Goal: Task Accomplishment & Management: Use online tool/utility

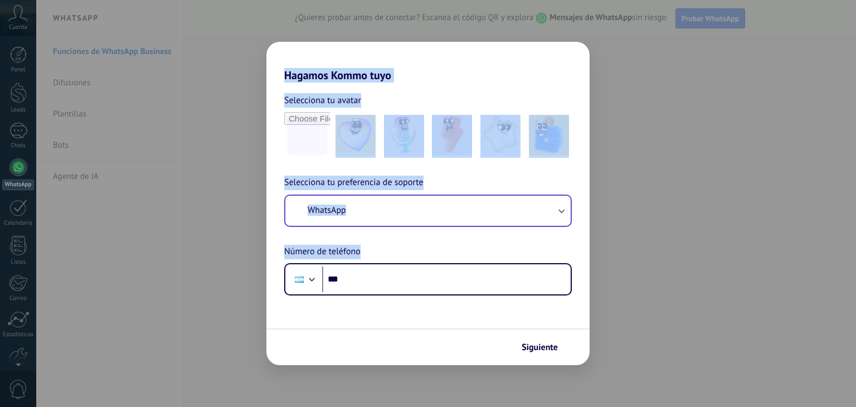
click at [474, 214] on div "Hagamos Kommo tuyo Selecciona tu avatar Selecciona tu preferencia de soporte Wh…" at bounding box center [428, 203] width 856 height 407
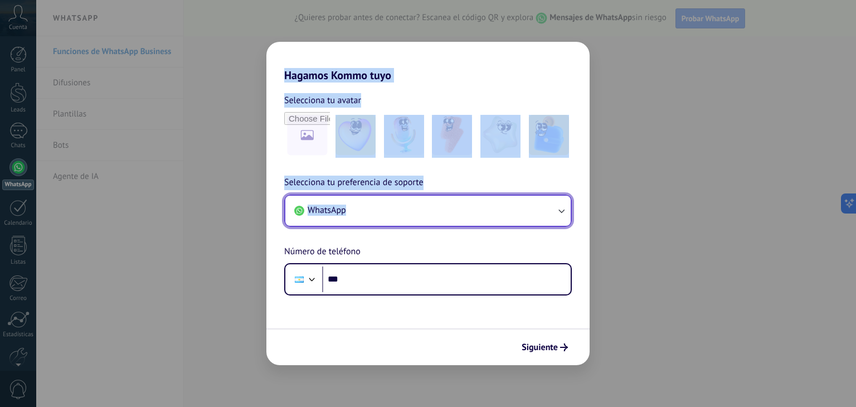
click at [470, 215] on button "WhatsApp" at bounding box center [427, 211] width 285 height 30
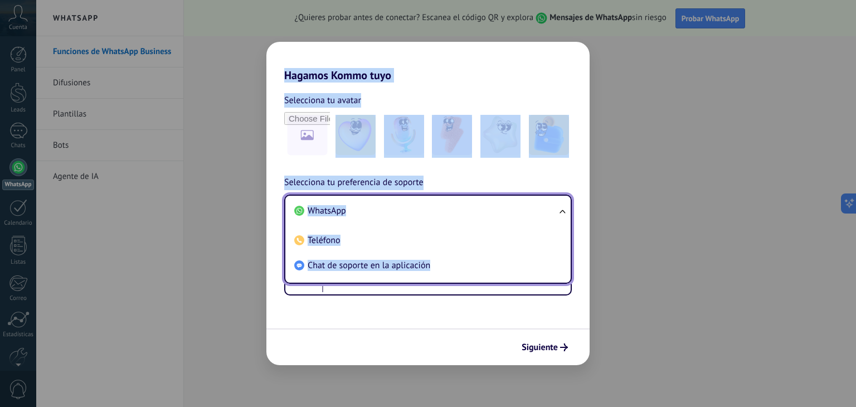
click at [339, 315] on form "Selecciona tu avatar Selecciona tu preferencia de soporte WhatsApp WhatsApp Tel…" at bounding box center [427, 223] width 323 height 283
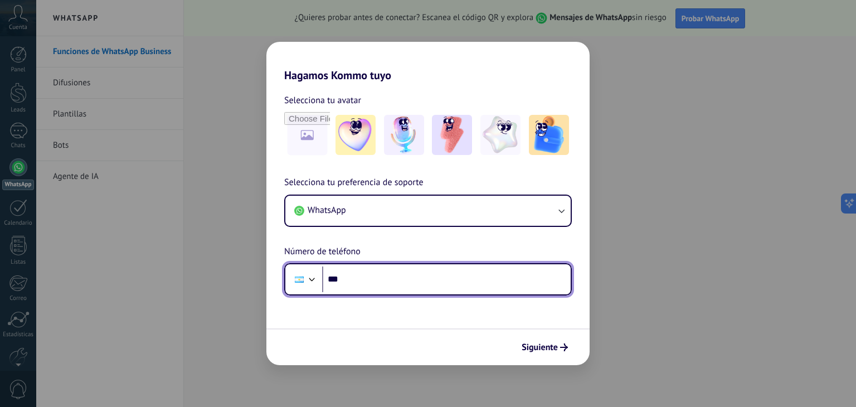
click at [385, 286] on input "***" at bounding box center [446, 279] width 249 height 26
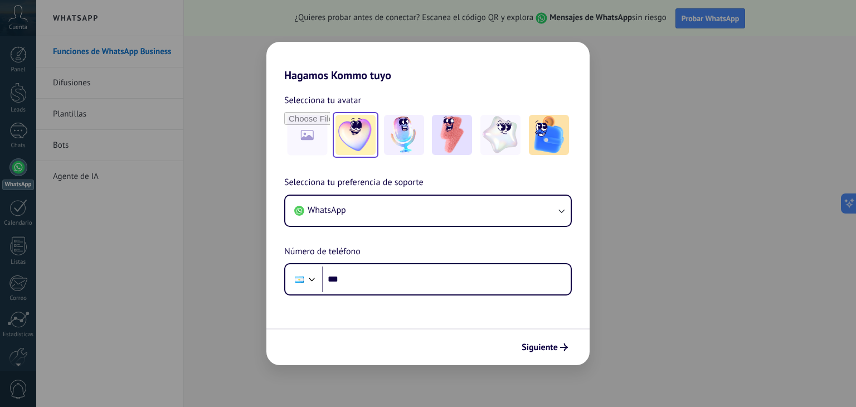
click at [352, 133] on img at bounding box center [356, 135] width 40 height 40
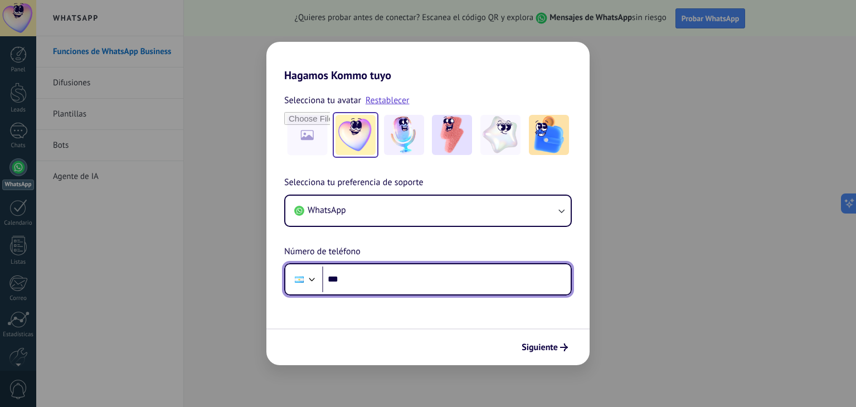
click at [341, 291] on input "***" at bounding box center [446, 279] width 249 height 26
type input "**"
click at [295, 277] on div at bounding box center [299, 279] width 9 height 6
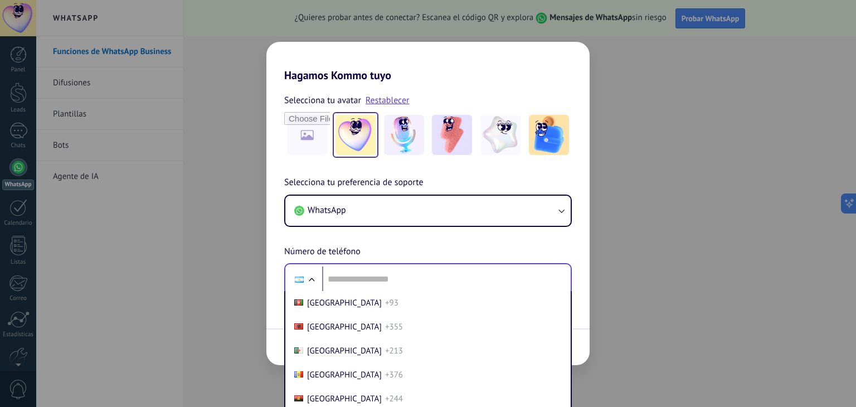
scroll to position [35, 0]
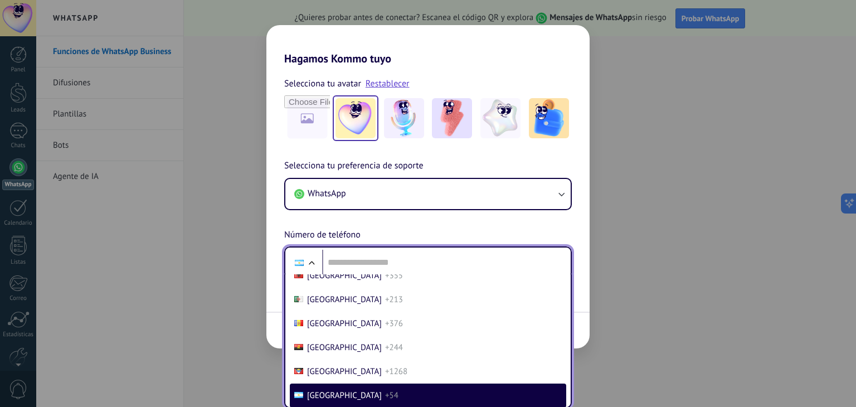
click at [325, 399] on span "[GEOGRAPHIC_DATA]" at bounding box center [344, 395] width 75 height 11
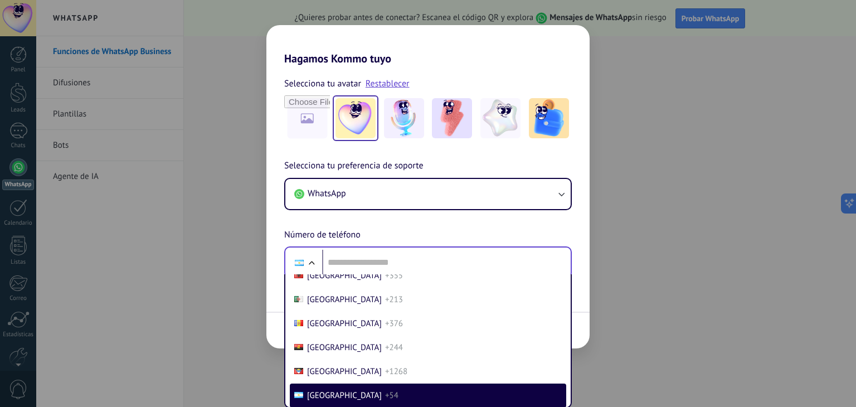
scroll to position [0, 0]
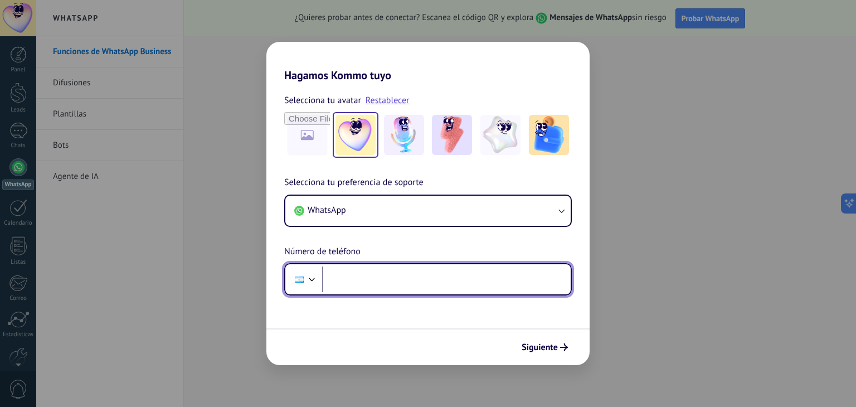
click at [392, 281] on input "tel" at bounding box center [446, 279] width 249 height 26
type input "**********"
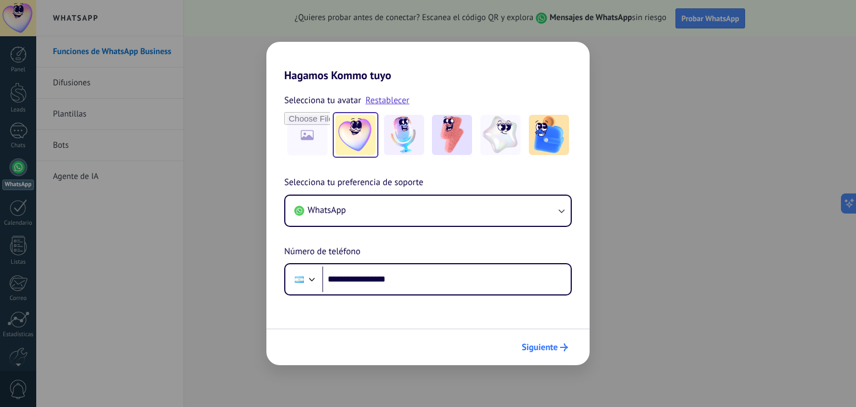
click at [564, 342] on button "Siguiente" at bounding box center [545, 347] width 56 height 19
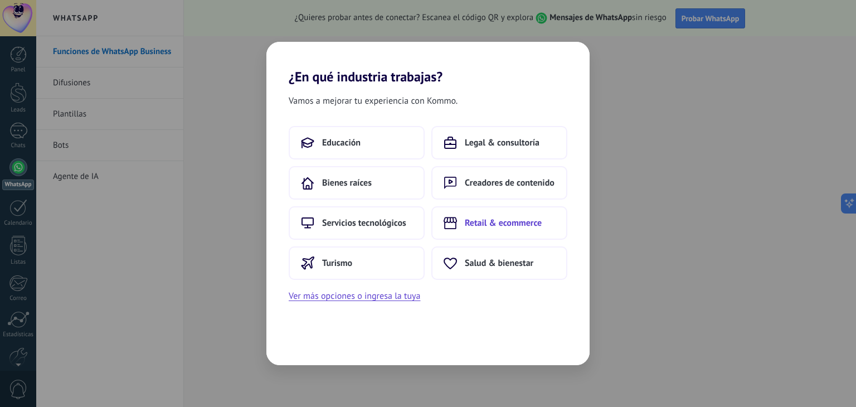
click at [475, 227] on span "Retail & ecommerce" at bounding box center [503, 222] width 77 height 11
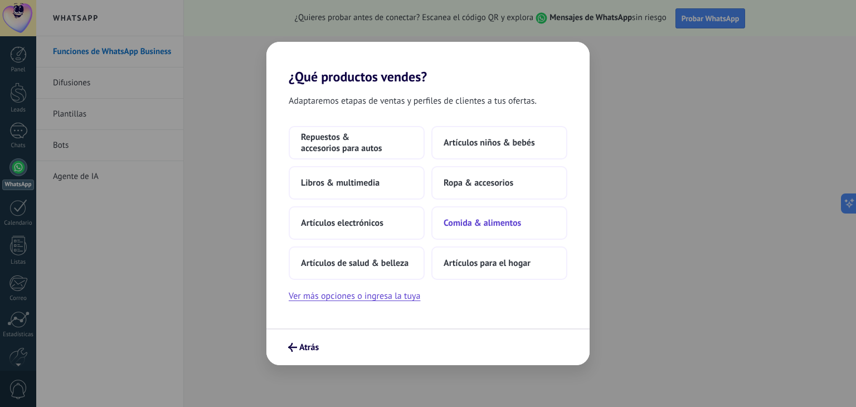
click at [455, 228] on span "Comida & alimentos" at bounding box center [482, 222] width 77 height 11
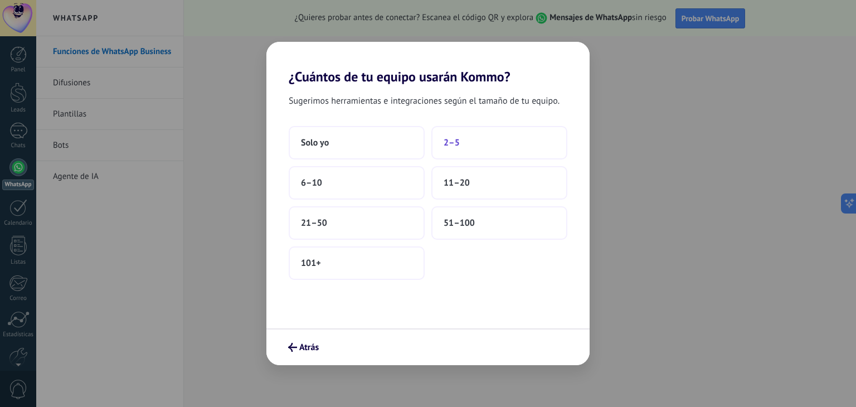
click at [468, 149] on button "2–5" at bounding box center [499, 142] width 136 height 33
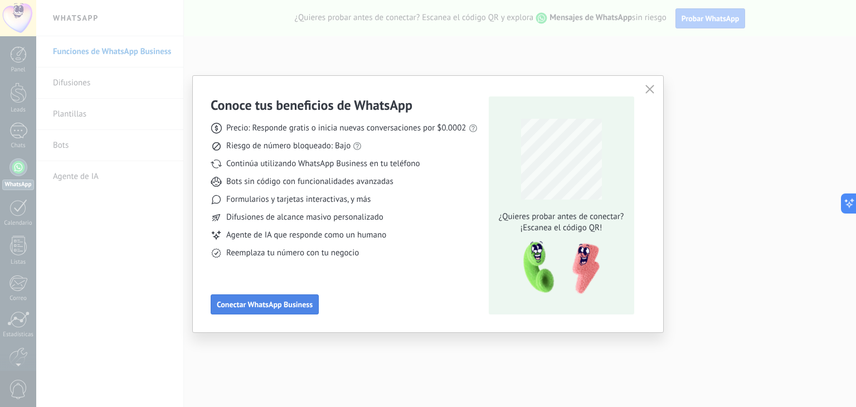
click at [294, 304] on span "Conectar WhatsApp Business" at bounding box center [265, 304] width 96 height 8
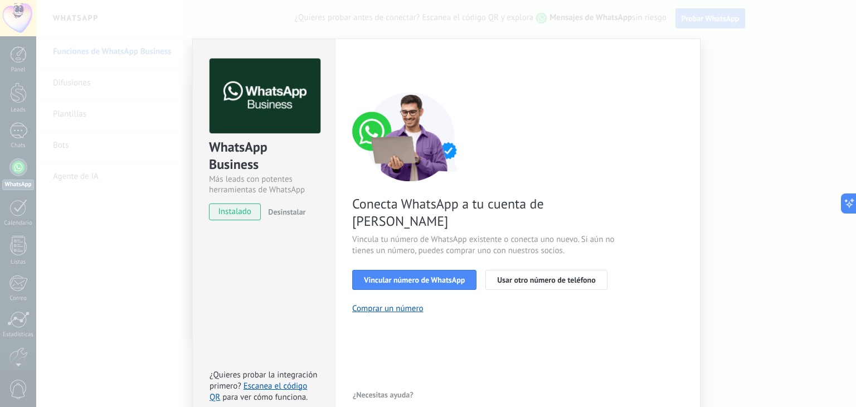
click at [431, 271] on button "Vincular número de WhatsApp" at bounding box center [414, 280] width 124 height 20
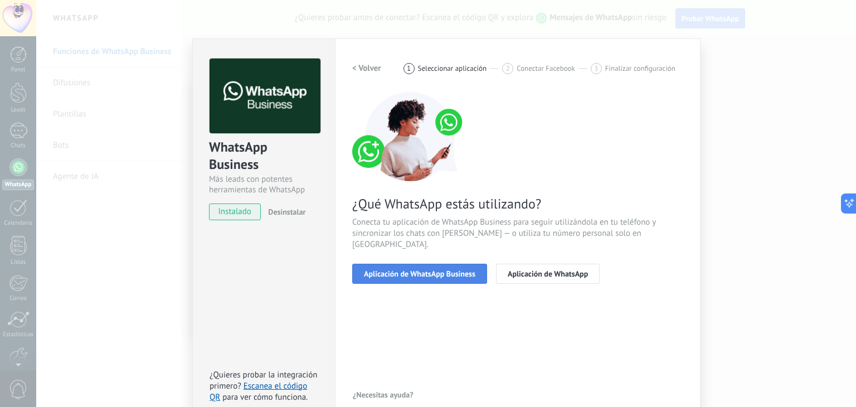
click at [440, 268] on button "Aplicación de WhatsApp Business" at bounding box center [419, 274] width 135 height 20
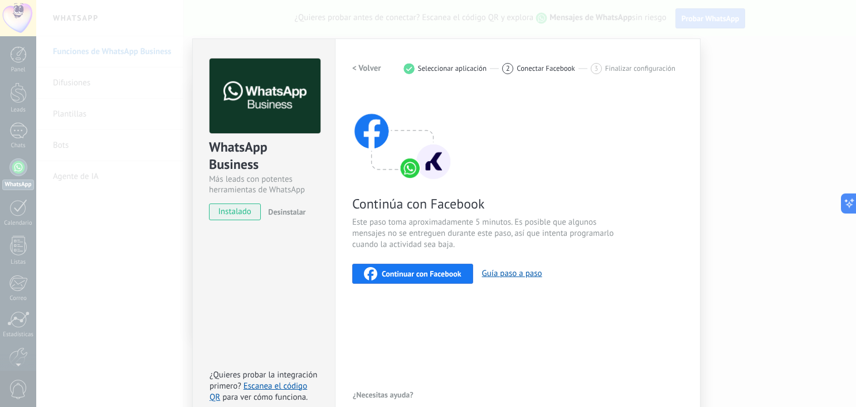
scroll to position [16, 0]
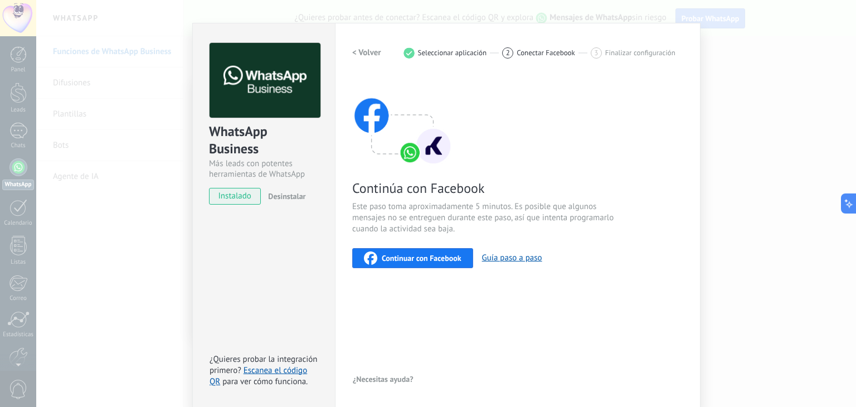
click at [288, 205] on div "WhatsApp Business Más leads con potentes herramientas de WhatsApp instalado Des…" at bounding box center [264, 118] width 142 height 190
click at [287, 199] on span "Desinstalar" at bounding box center [286, 196] width 37 height 10
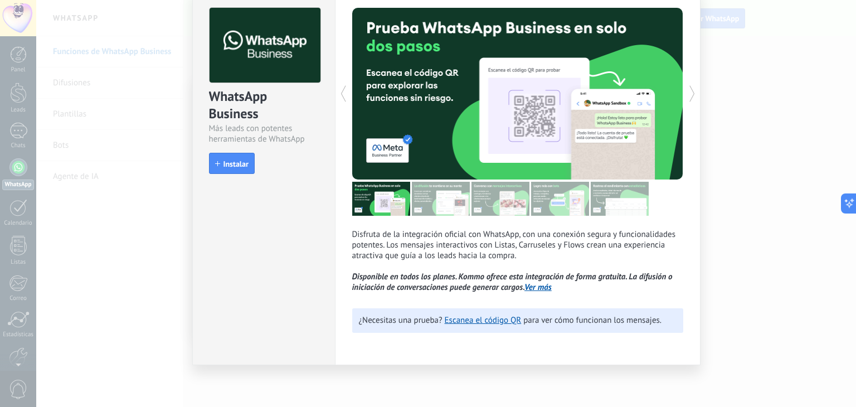
scroll to position [0, 0]
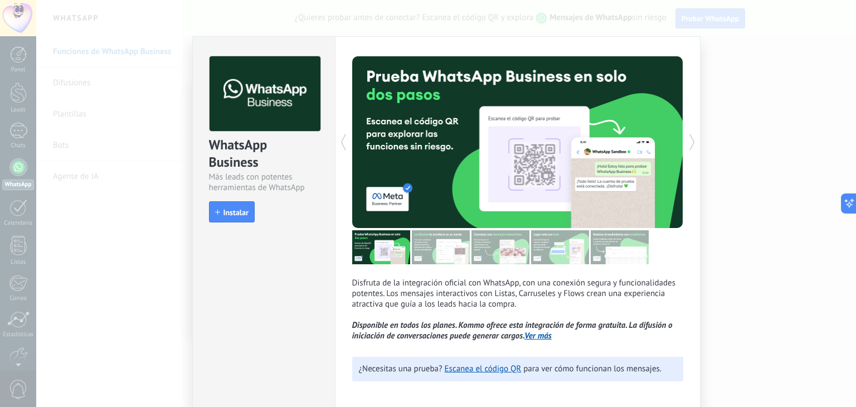
click at [742, 113] on div "WhatsApp Business Más leads con potentes herramientas de WhatsApp install Insta…" at bounding box center [446, 203] width 820 height 407
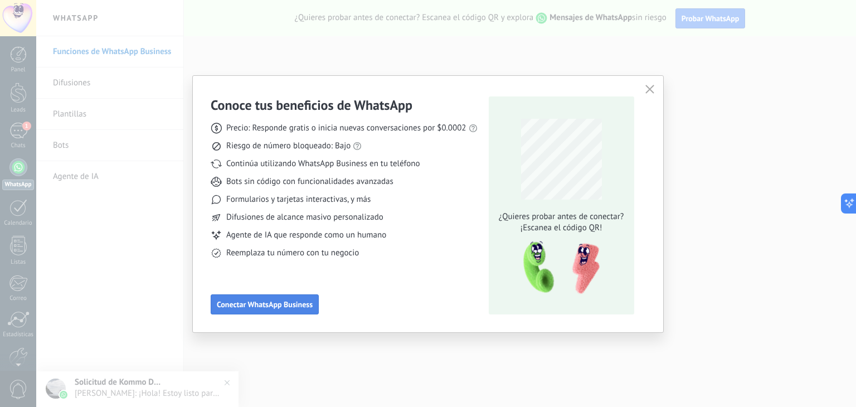
click at [239, 294] on button "Conectar WhatsApp Business" at bounding box center [265, 304] width 108 height 20
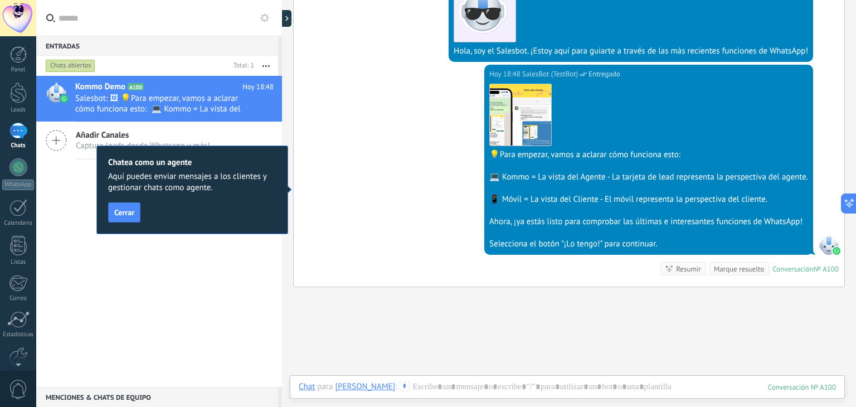
scroll to position [330, 0]
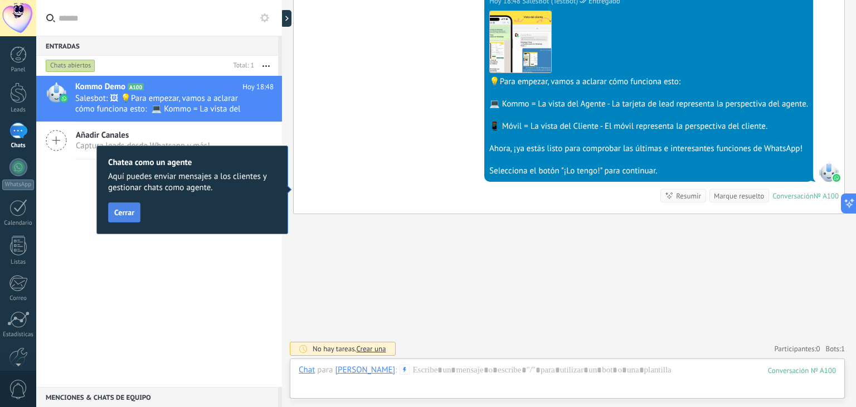
click at [130, 213] on span "Cerrar" at bounding box center [124, 212] width 20 height 8
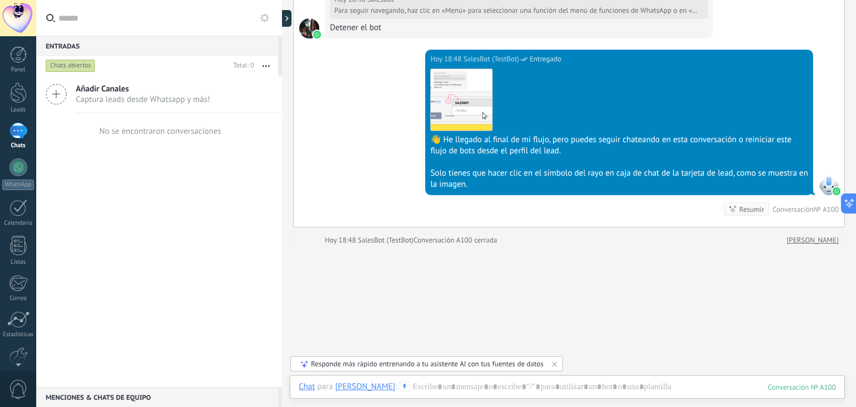
scroll to position [2, 0]
click at [17, 393] on span "0" at bounding box center [18, 390] width 19 height 20
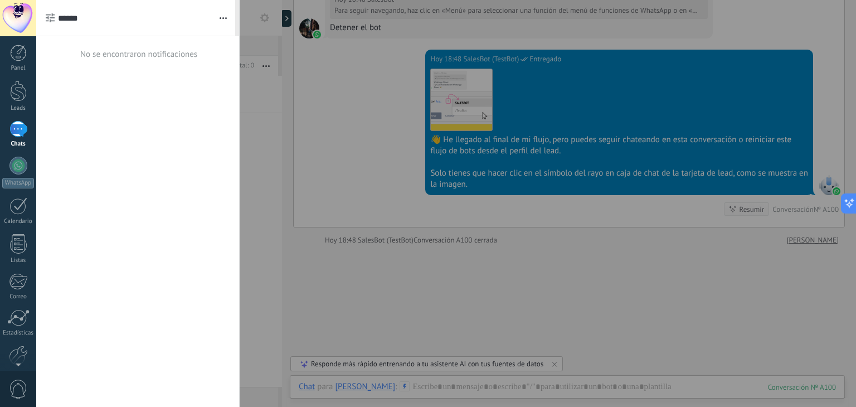
scroll to position [0, 0]
click at [323, 245] on div at bounding box center [428, 203] width 856 height 407
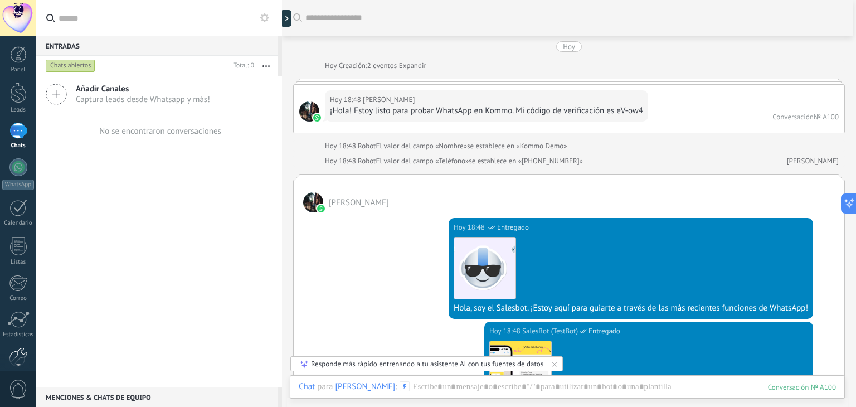
scroll to position [56, 0]
click at [9, 311] on link "Ajustes" at bounding box center [18, 306] width 36 height 30
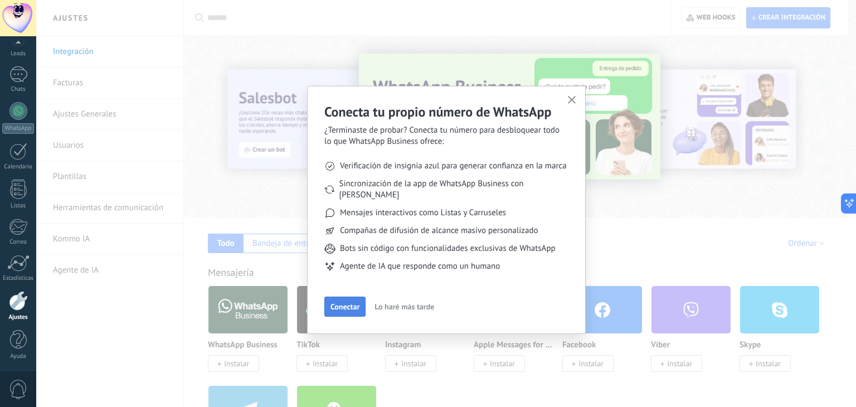
click at [357, 303] on span "Conectar" at bounding box center [345, 307] width 29 height 8
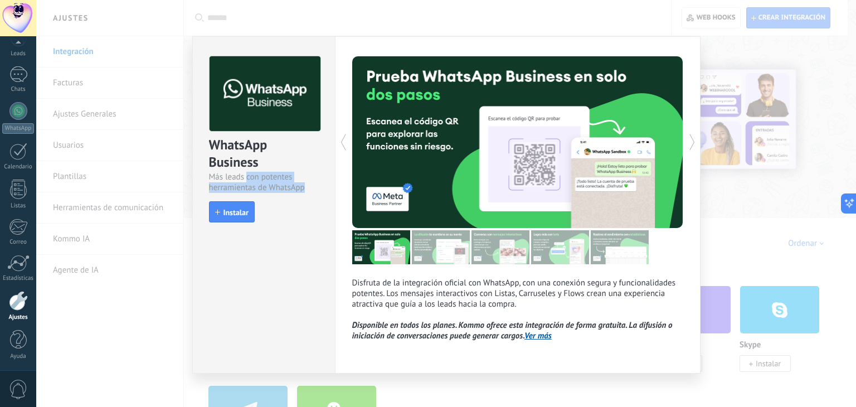
drag, startPoint x: 245, startPoint y: 177, endPoint x: 321, endPoint y: 170, distance: 76.1
click at [314, 187] on div "Más leads con potentes herramientas de WhatsApp" at bounding box center [264, 182] width 110 height 21
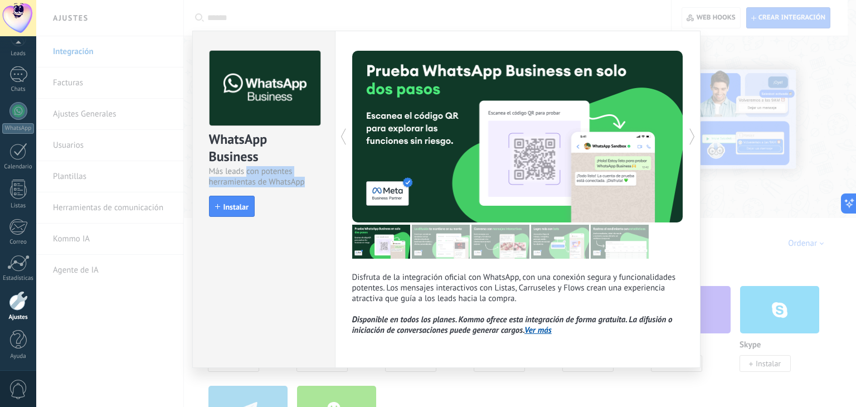
scroll to position [9, 0]
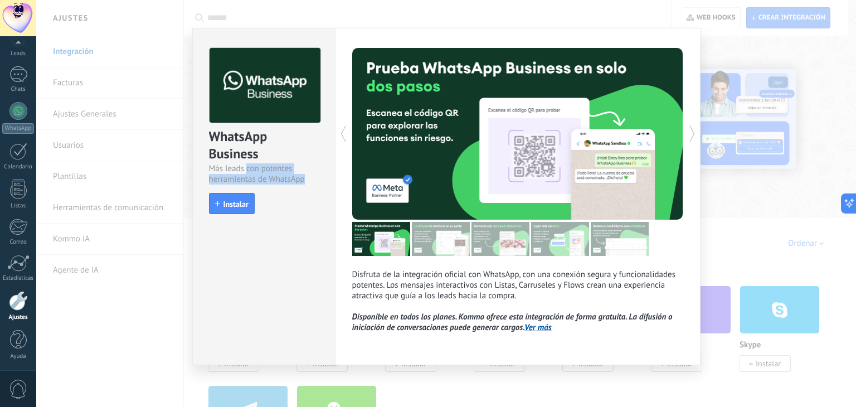
click at [538, 330] on link "Ver más" at bounding box center [537, 327] width 27 height 11
click at [236, 203] on span "Instalar" at bounding box center [235, 204] width 25 height 8
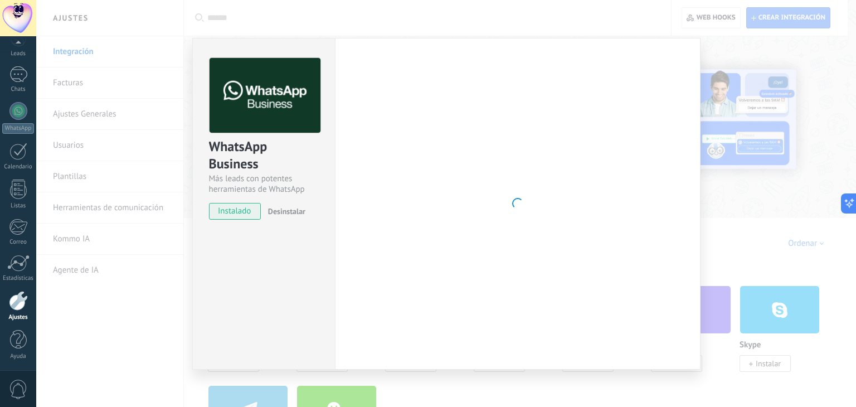
scroll to position [0, 0]
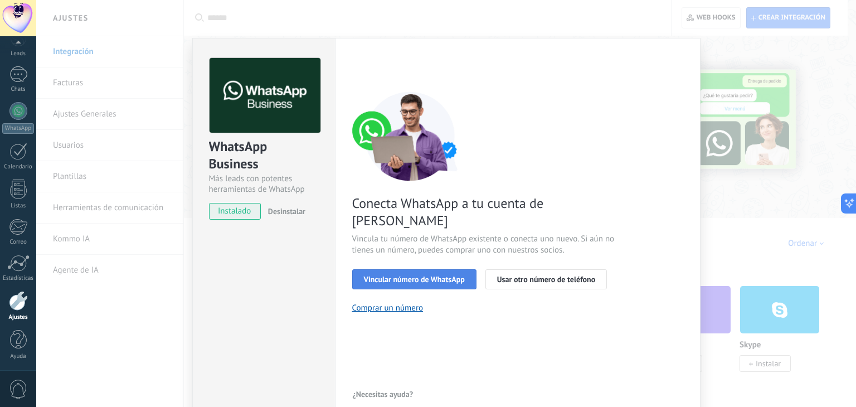
click at [411, 275] on span "Vincular número de WhatsApp" at bounding box center [414, 279] width 101 height 8
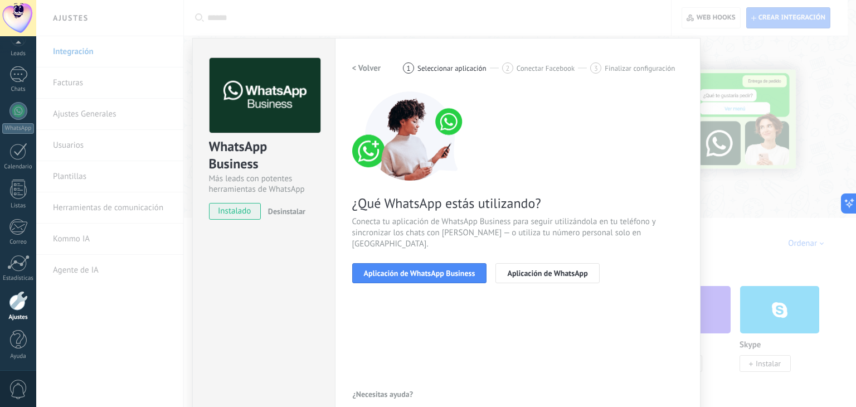
click at [411, 269] on span "Aplicación de WhatsApp Business" at bounding box center [419, 273] width 111 height 8
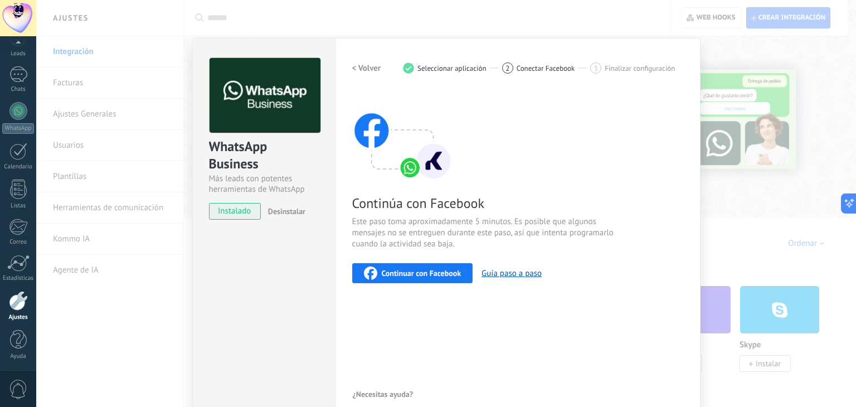
click at [415, 270] on span "Continuar con Facebook" at bounding box center [422, 273] width 80 height 8
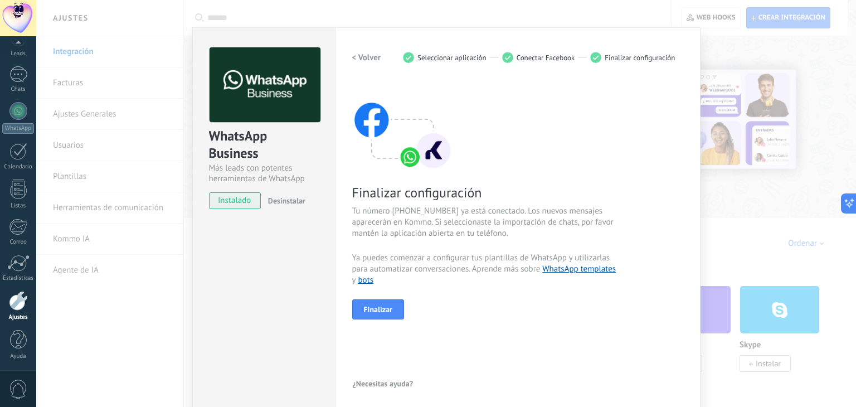
scroll to position [16, 0]
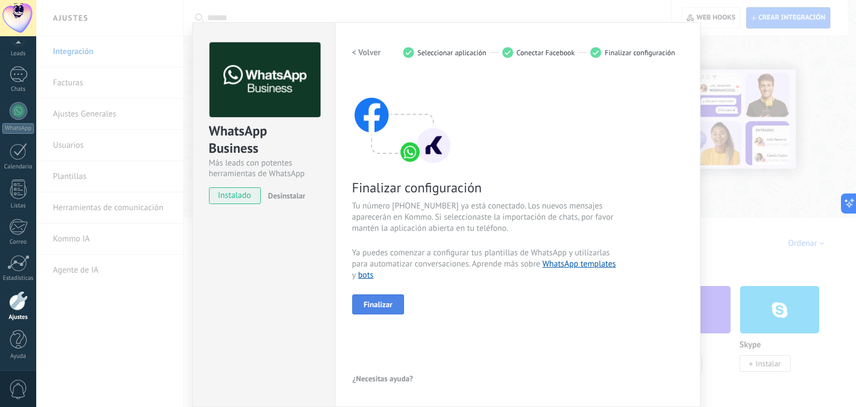
click at [376, 302] on span "Finalizar" at bounding box center [378, 304] width 29 height 8
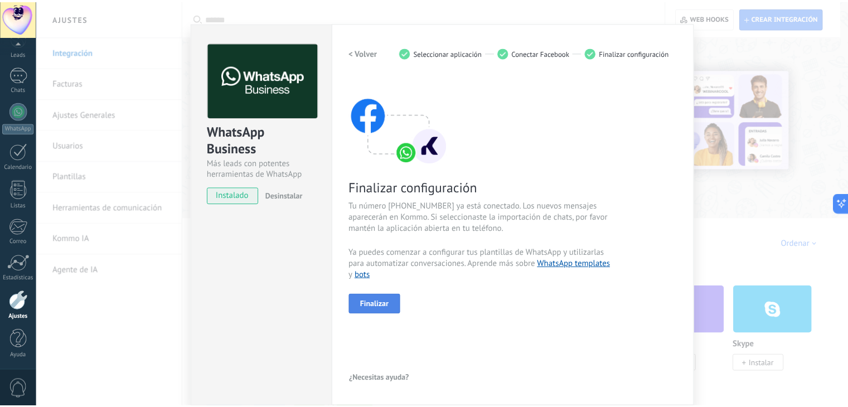
scroll to position [0, 0]
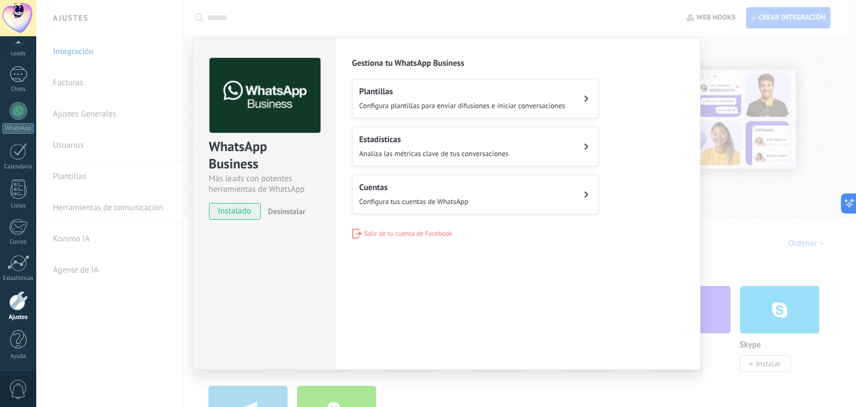
click at [518, 147] on button "Estadísticas Analiza las métricas clave de tus conversaciones" at bounding box center [475, 146] width 246 height 39
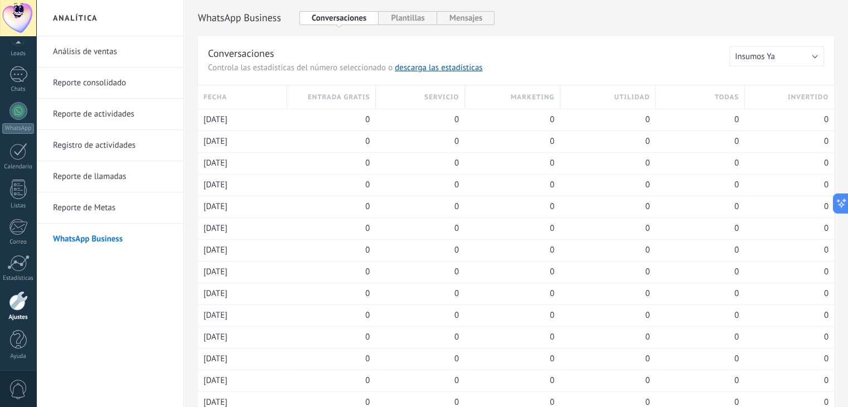
click at [118, 54] on link "Análisis de ventas" at bounding box center [112, 51] width 119 height 31
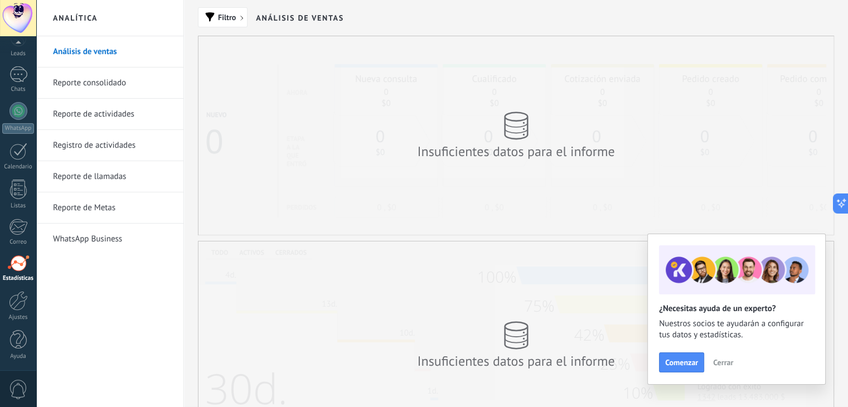
click at [150, 90] on link "Reporte consolidado" at bounding box center [112, 82] width 119 height 31
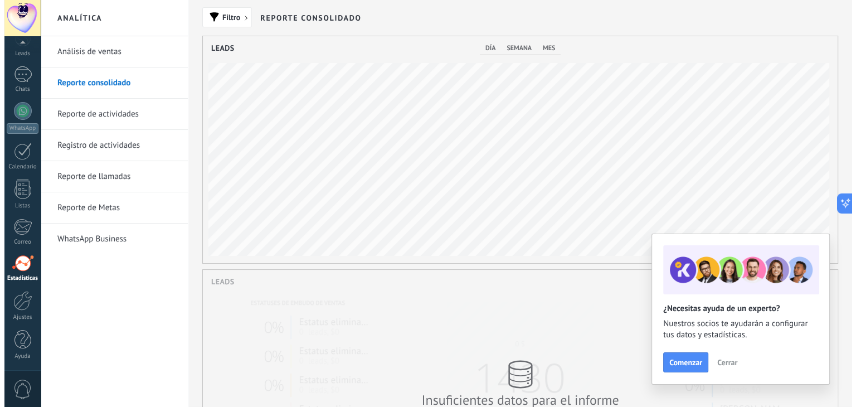
scroll to position [227, 635]
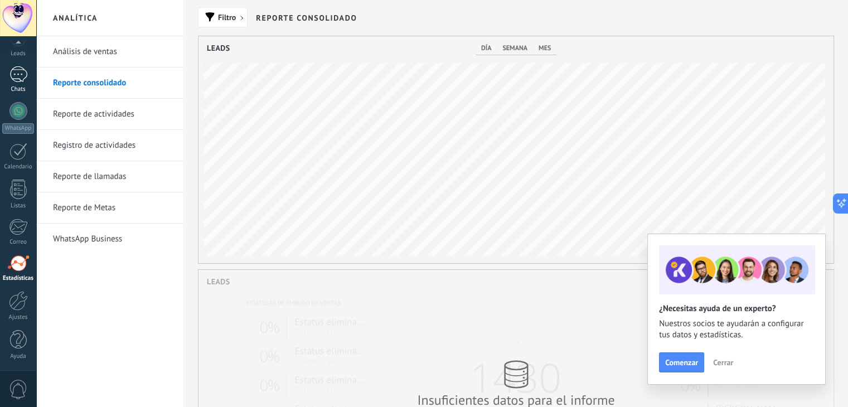
click at [27, 76] on link "1 Chats" at bounding box center [18, 79] width 36 height 27
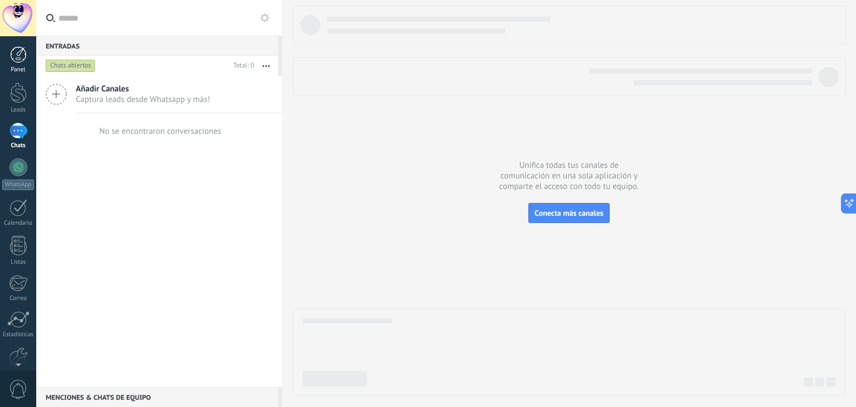
click at [16, 67] on div "Panel" at bounding box center [18, 69] width 32 height 7
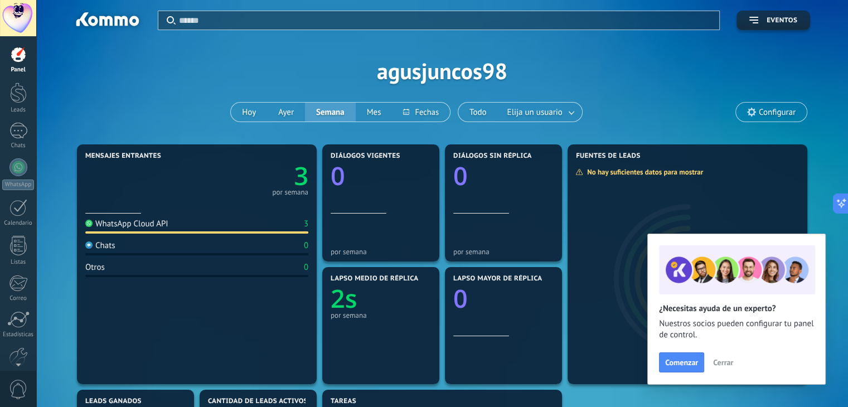
scroll to position [223, 0]
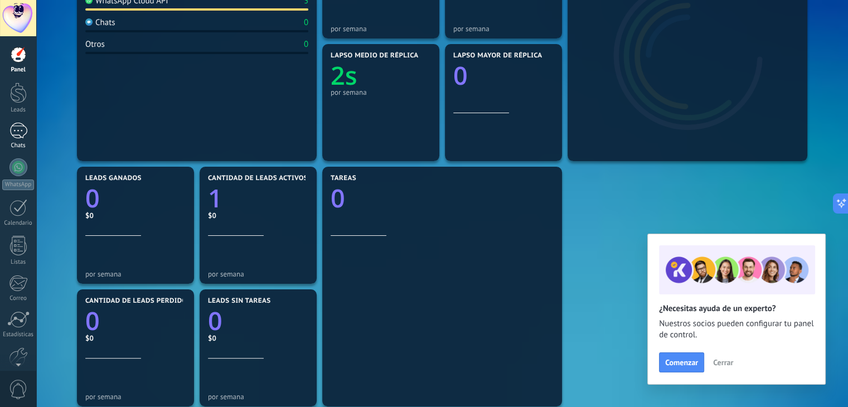
click at [24, 132] on div "1" at bounding box center [18, 131] width 18 height 16
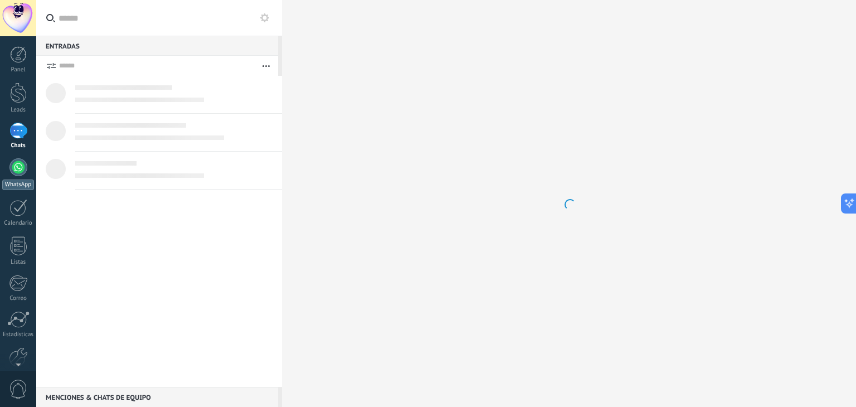
click at [25, 172] on div at bounding box center [18, 167] width 18 height 18
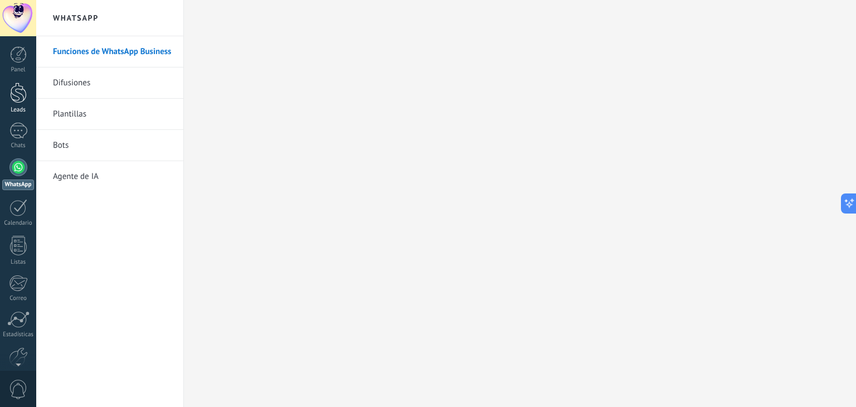
click at [26, 99] on div at bounding box center [18, 92] width 17 height 21
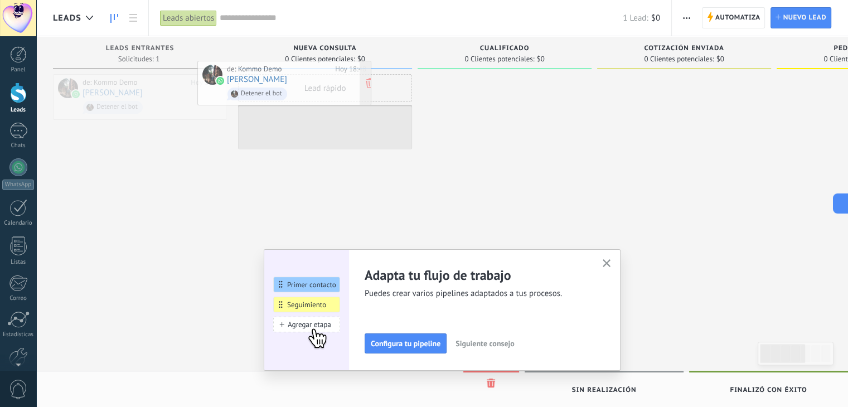
drag, startPoint x: 176, startPoint y: 94, endPoint x: 320, endPoint y: 81, distance: 145.0
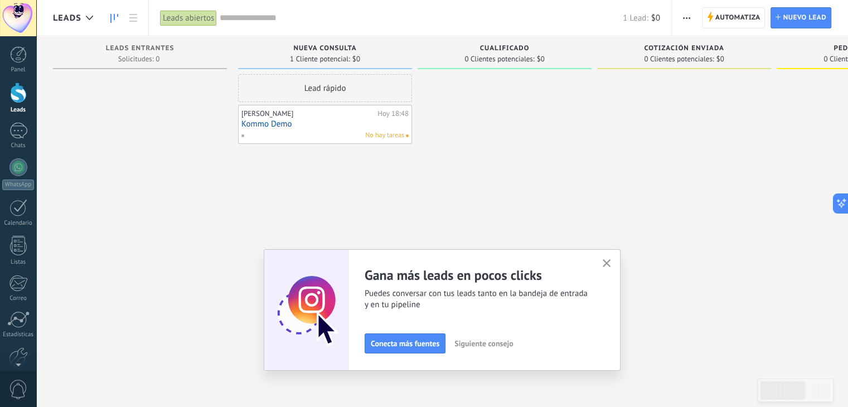
click at [609, 263] on icon "button" at bounding box center [606, 263] width 8 height 8
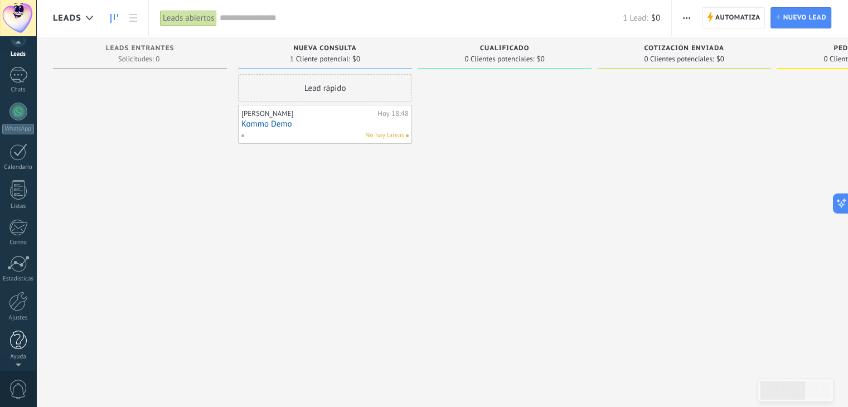
scroll to position [56, 0]
click at [20, 337] on div at bounding box center [18, 340] width 17 height 20
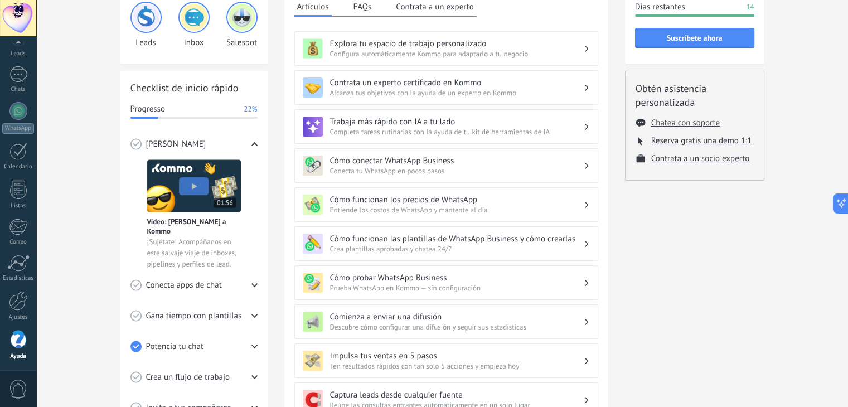
scroll to position [40, 0]
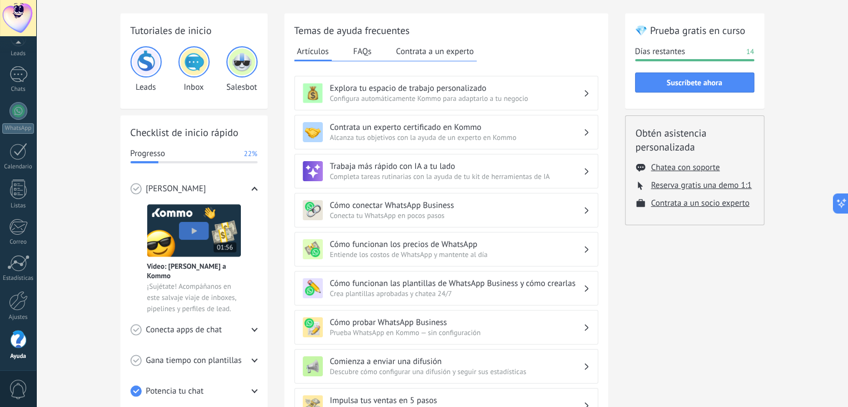
click at [431, 205] on h3 "Cómo conectar WhatsApp Business" at bounding box center [456, 205] width 253 height 11
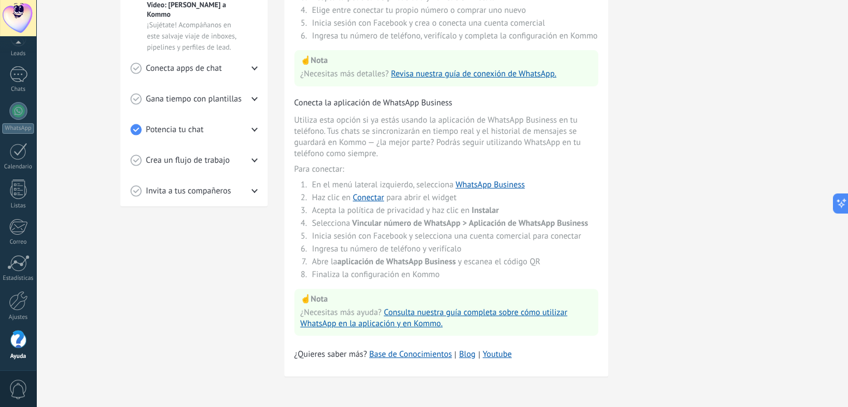
scroll to position [0, 0]
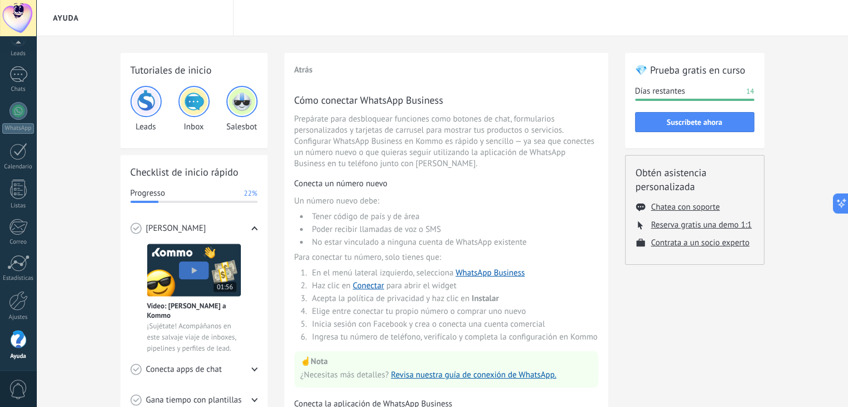
click at [196, 90] on img at bounding box center [194, 101] width 27 height 27
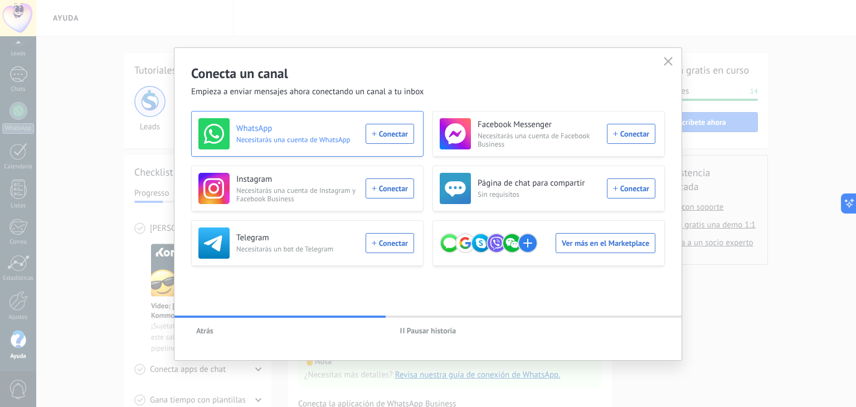
click at [382, 134] on div "WhatsApp Necesitarás una cuenta de WhatsApp Conectar" at bounding box center [306, 133] width 216 height 31
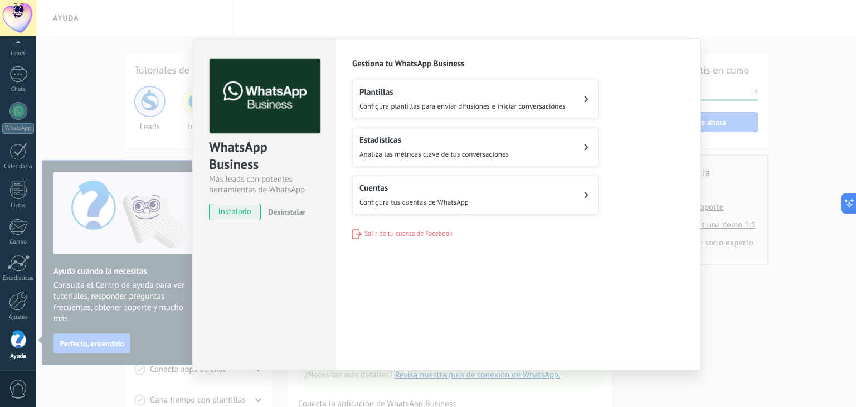
click at [432, 193] on div "Cuentas Configura tus cuentas de WhatsApp" at bounding box center [413, 195] width 109 height 25
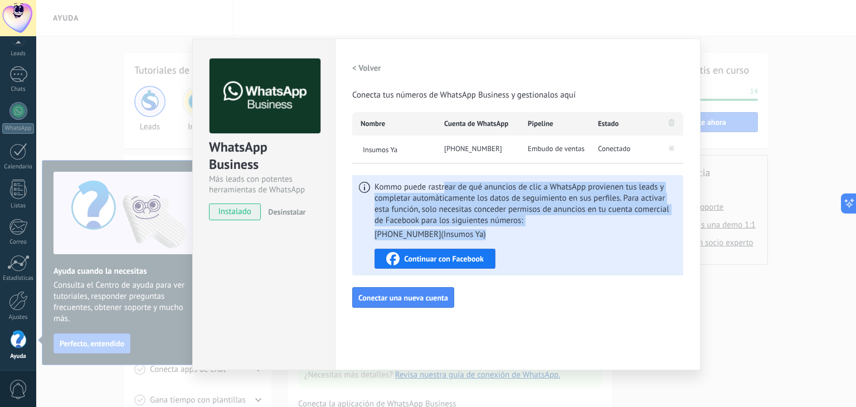
drag, startPoint x: 447, startPoint y: 187, endPoint x: 671, endPoint y: 232, distance: 228.7
click at [671, 232] on span "Kommo puede rastrear de qué anuncios de clic a WhatsApp provienen tus leads y c…" at bounding box center [526, 211] width 302 height 59
click at [359, 67] on h2 "< Volver" at bounding box center [366, 68] width 29 height 11
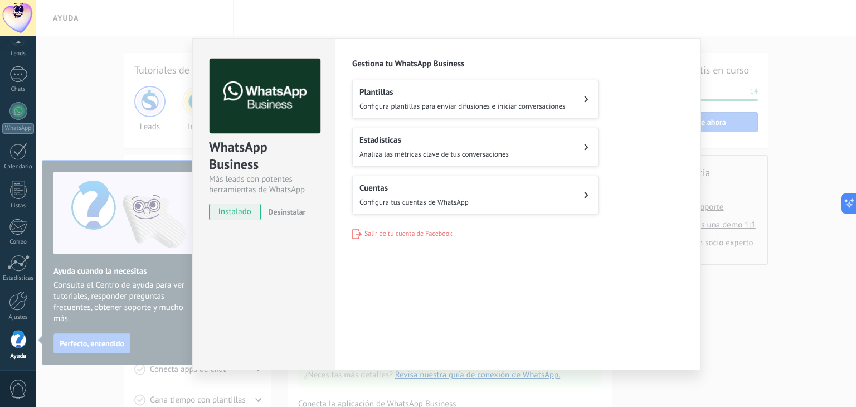
click at [163, 116] on div "WhatsApp Business Más leads con potentes herramientas de WhatsApp instalado Des…" at bounding box center [446, 203] width 820 height 407
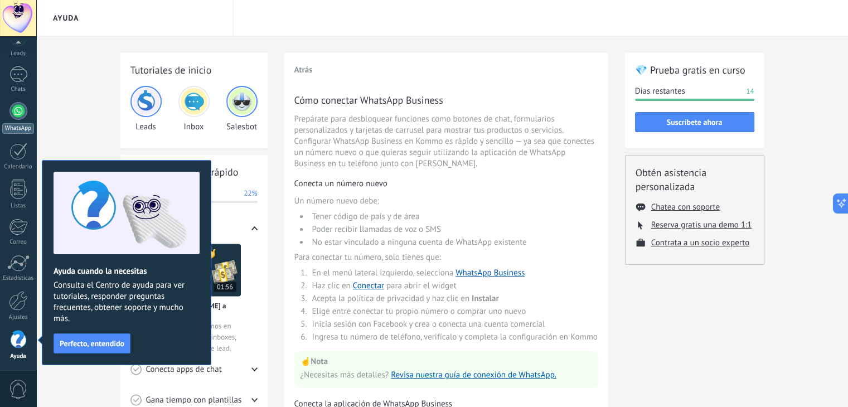
click at [18, 116] on div at bounding box center [18, 111] width 18 height 18
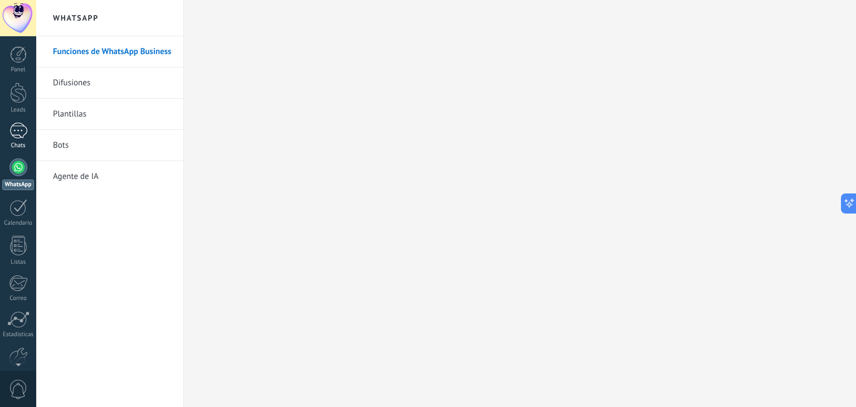
click at [26, 132] on div "1" at bounding box center [18, 131] width 18 height 16
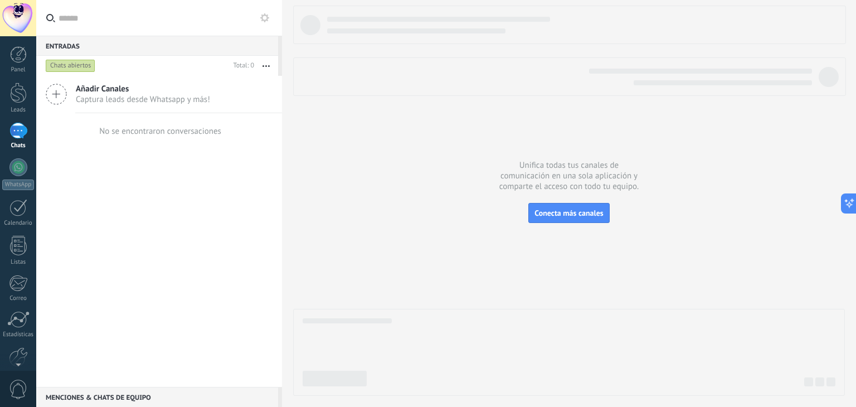
click at [267, 67] on button "button" at bounding box center [266, 66] width 24 height 20
click at [264, 65] on icon "button" at bounding box center [266, 66] width 7 height 2
click at [21, 60] on div at bounding box center [18, 54] width 17 height 17
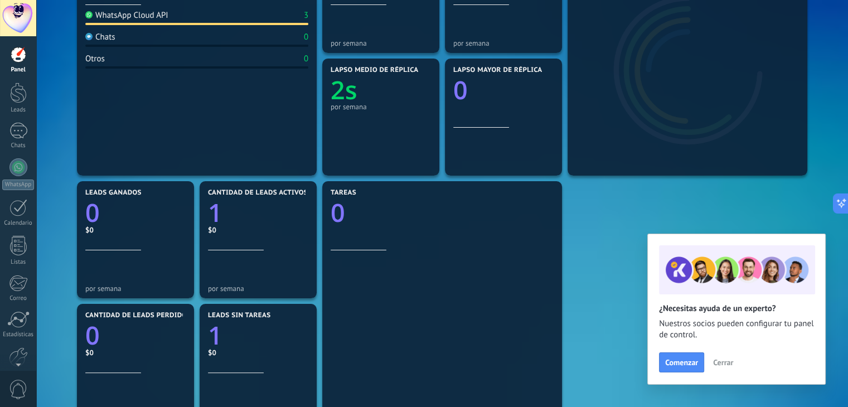
scroll to position [279, 0]
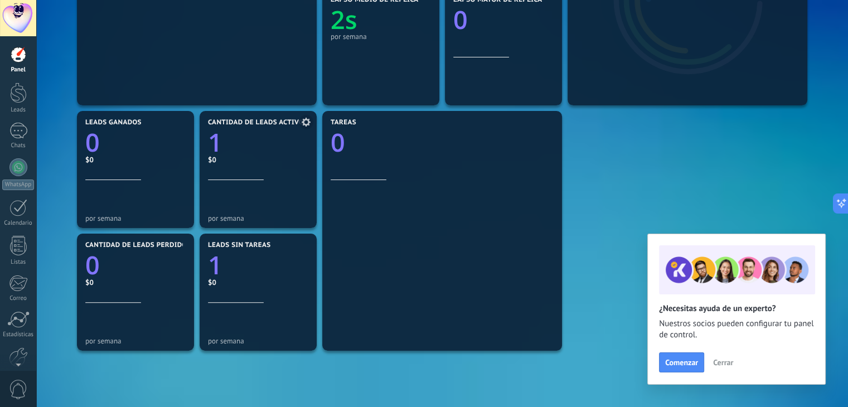
click at [254, 157] on link "1" at bounding box center [258, 142] width 100 height 34
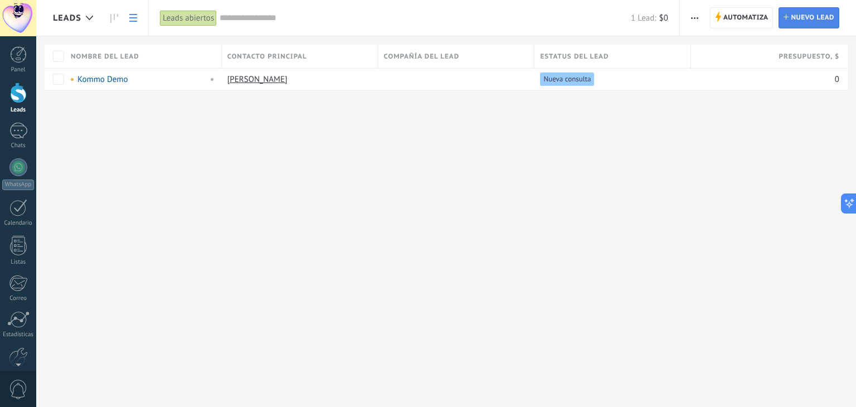
click at [790, 18] on link "Lead Nuevo lead" at bounding box center [809, 17] width 61 height 21
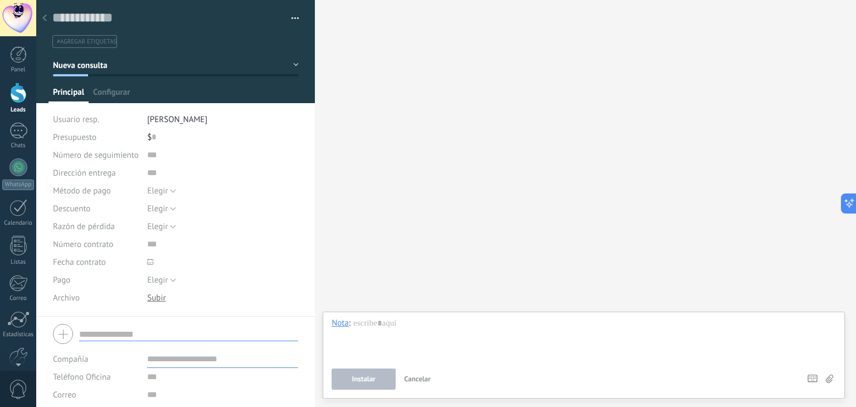
click at [511, 129] on div "Buscar Carga más Participantes: 0 Agregar usuario Bots: 0" at bounding box center [585, 203] width 541 height 407
click at [18, 65] on link "Panel" at bounding box center [18, 59] width 36 height 27
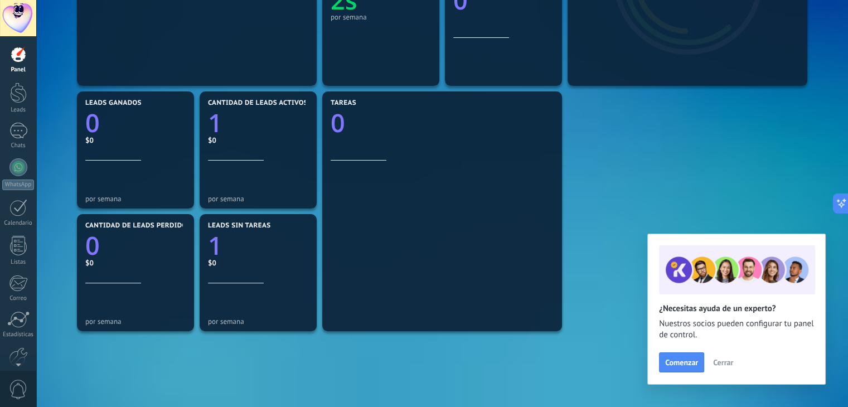
scroll to position [382, 0]
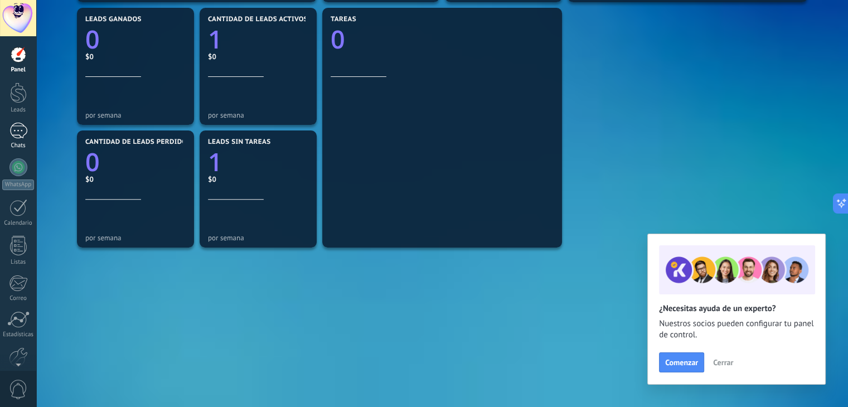
click at [23, 133] on div "1" at bounding box center [18, 131] width 18 height 16
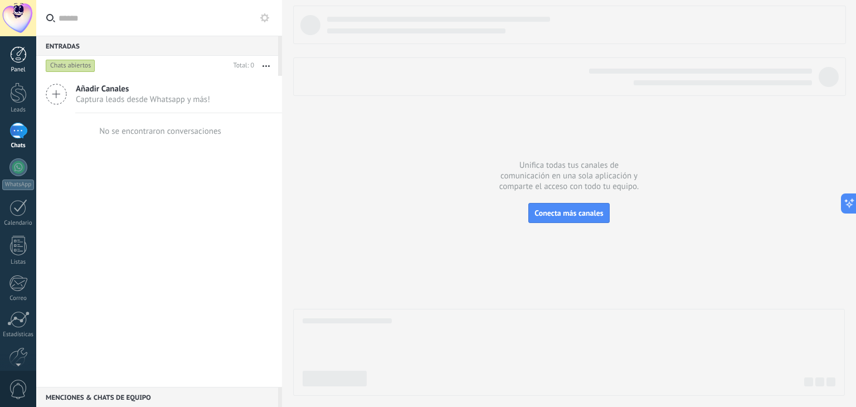
click at [20, 54] on div at bounding box center [18, 54] width 17 height 17
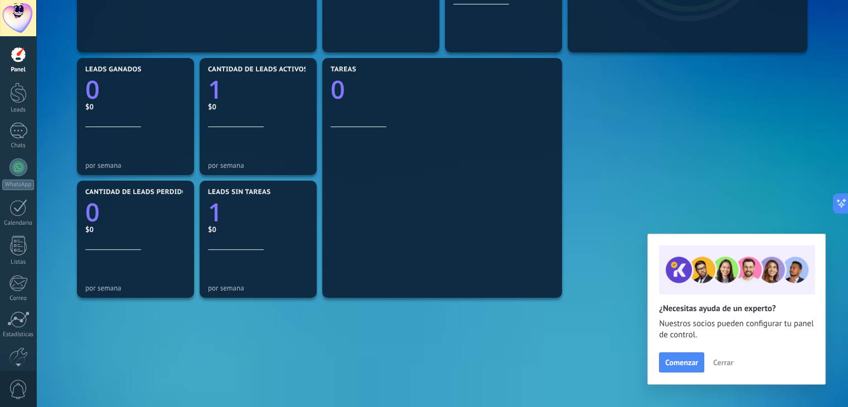
scroll to position [334, 0]
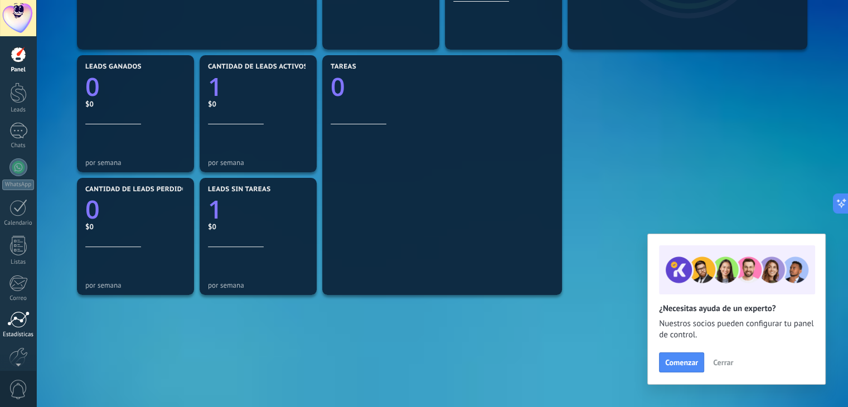
click at [24, 317] on div at bounding box center [18, 319] width 22 height 17
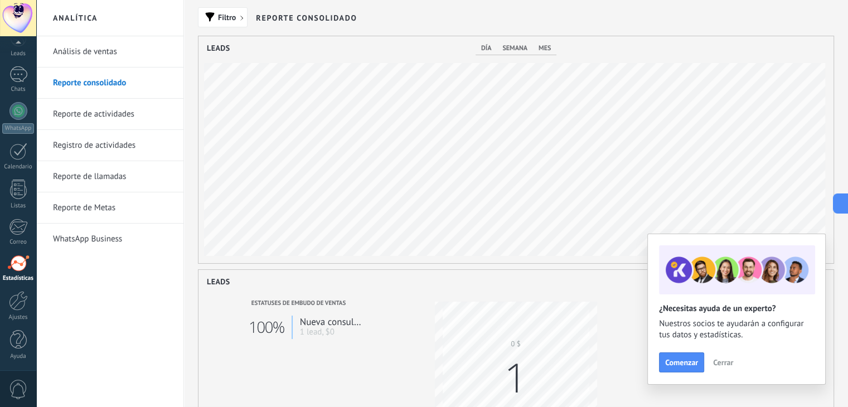
scroll to position [227, 635]
click at [107, 208] on link "Reporte de Metas" at bounding box center [112, 207] width 119 height 31
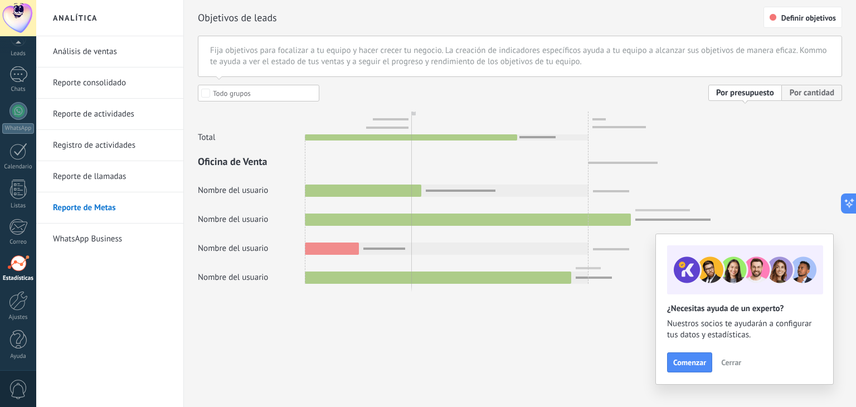
click at [116, 240] on link "WhatsApp Business" at bounding box center [112, 238] width 119 height 31
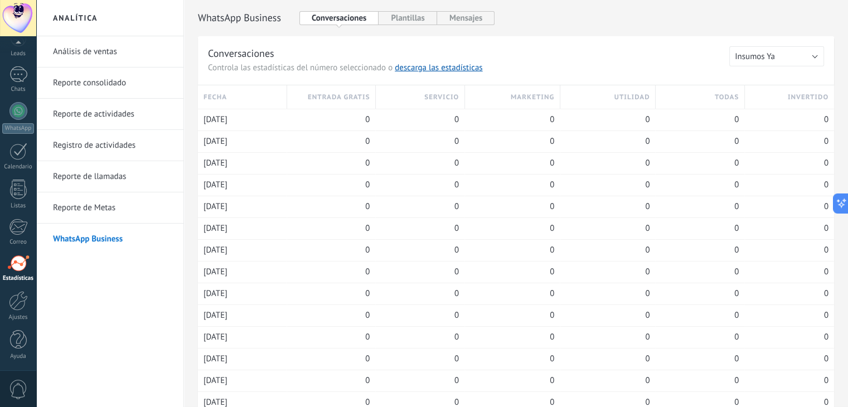
click at [111, 94] on link "Reporte consolidado" at bounding box center [112, 82] width 119 height 31
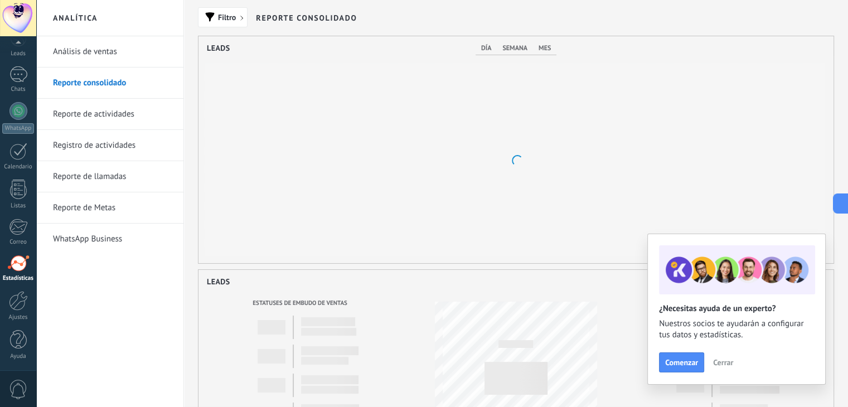
click at [100, 50] on link "Análisis de ventas" at bounding box center [112, 51] width 119 height 31
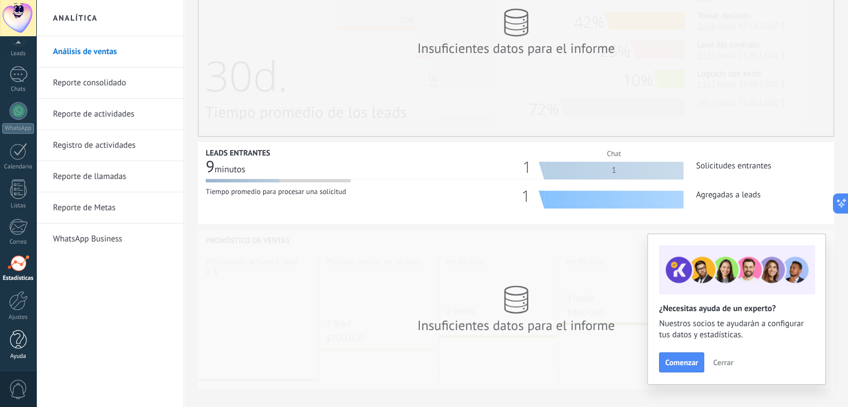
scroll to position [332, 0]
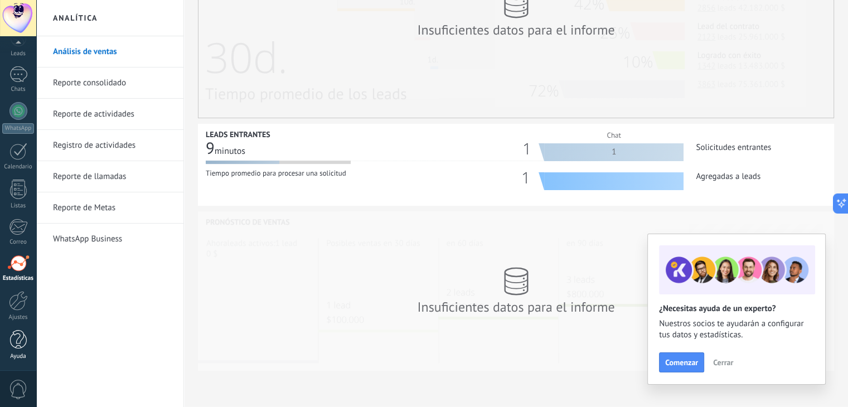
click at [16, 348] on div at bounding box center [18, 340] width 17 height 20
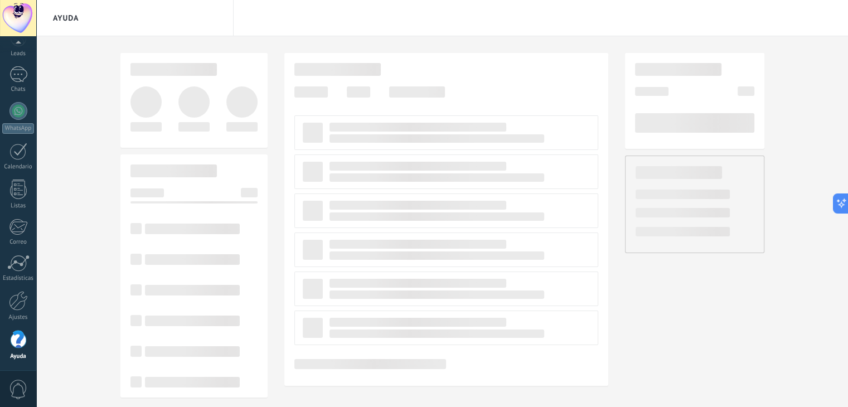
click at [11, 386] on span "0" at bounding box center [18, 390] width 19 height 20
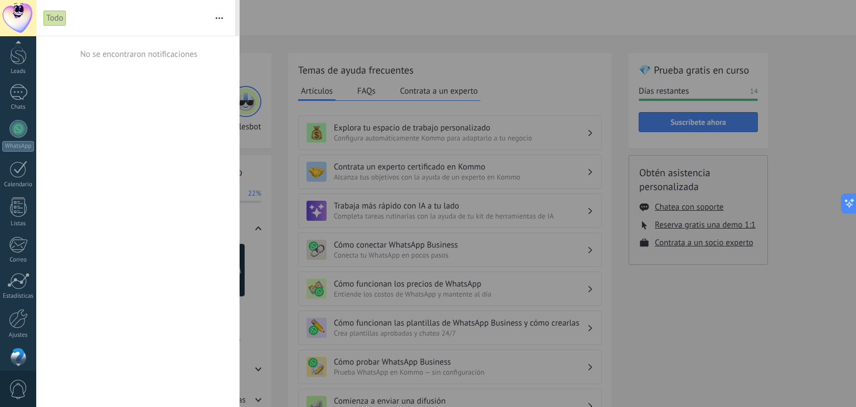
scroll to position [22, 0]
click at [17, 43] on div at bounding box center [18, 44] width 36 height 17
click at [19, 59] on div at bounding box center [18, 54] width 17 height 17
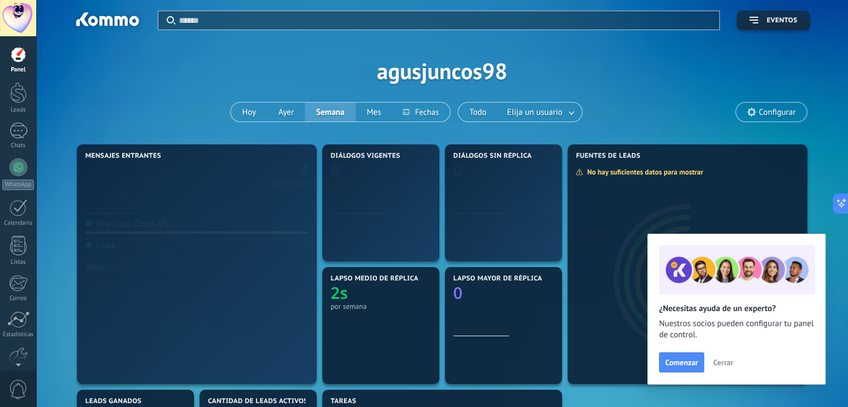
click at [18, 11] on div at bounding box center [18, 18] width 36 height 36
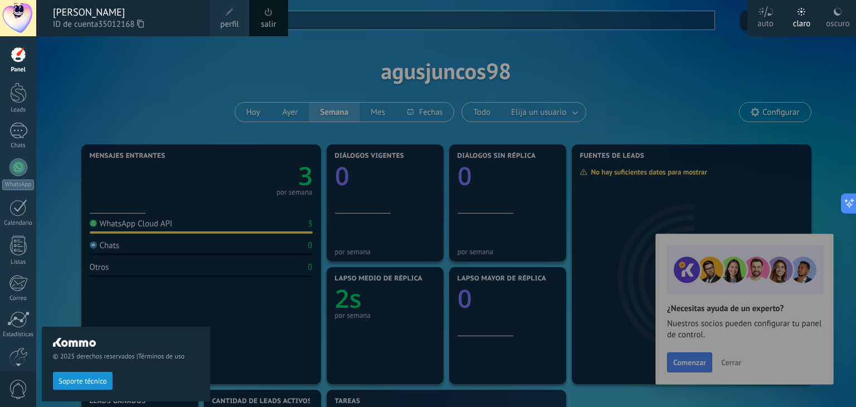
click at [291, 57] on div at bounding box center [464, 203] width 856 height 407
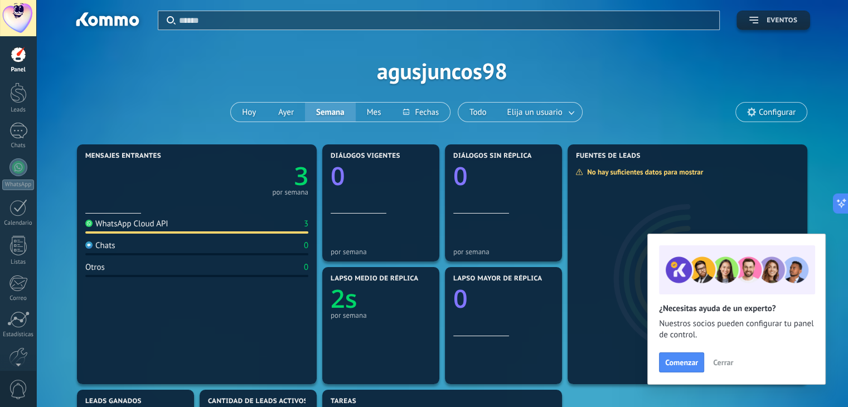
click at [767, 14] on button "Eventos" at bounding box center [773, 21] width 74 height 20
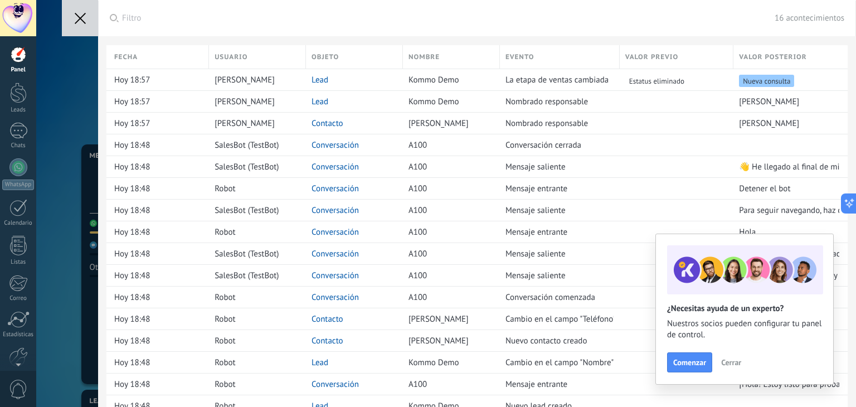
click at [78, 22] on icon at bounding box center [80, 18] width 11 height 11
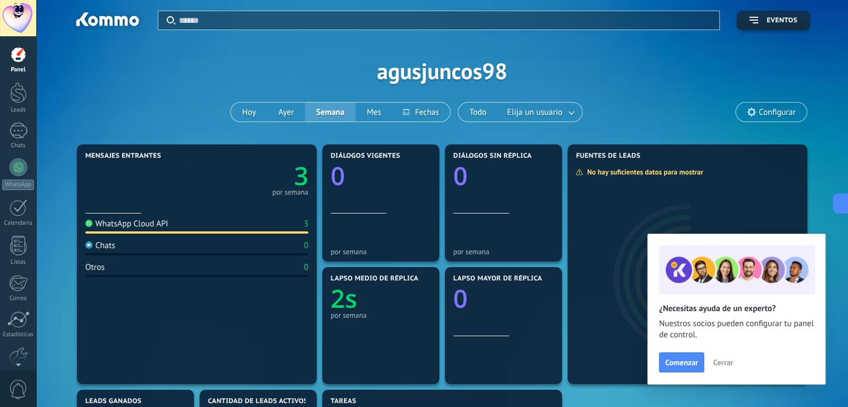
click at [747, 113] on icon at bounding box center [751, 112] width 9 height 9
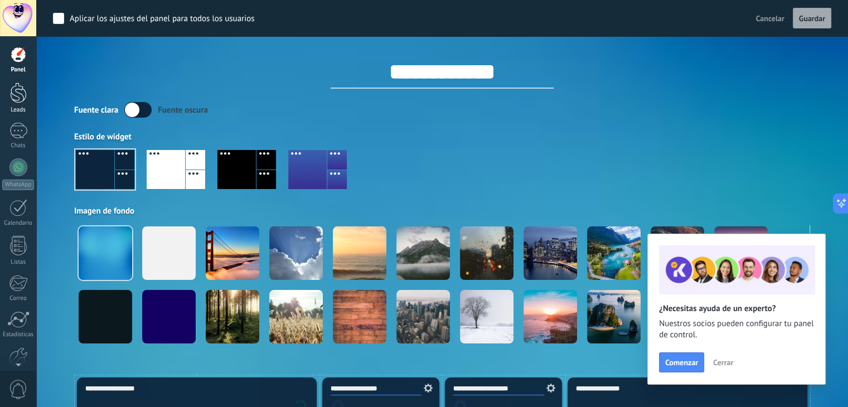
click at [20, 99] on div at bounding box center [18, 92] width 17 height 21
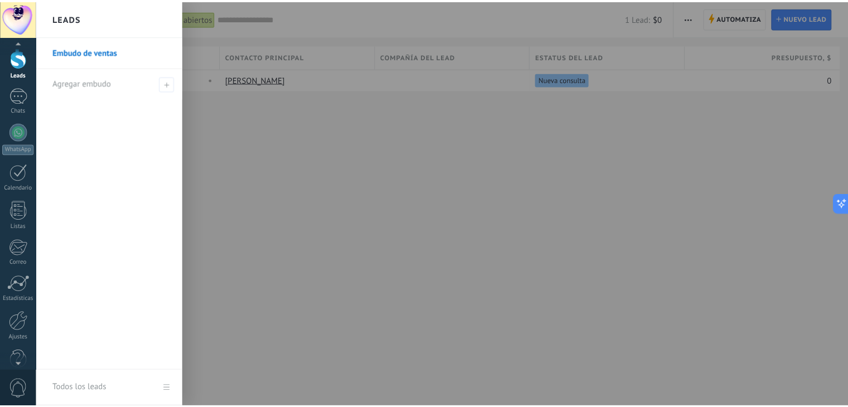
scroll to position [56, 0]
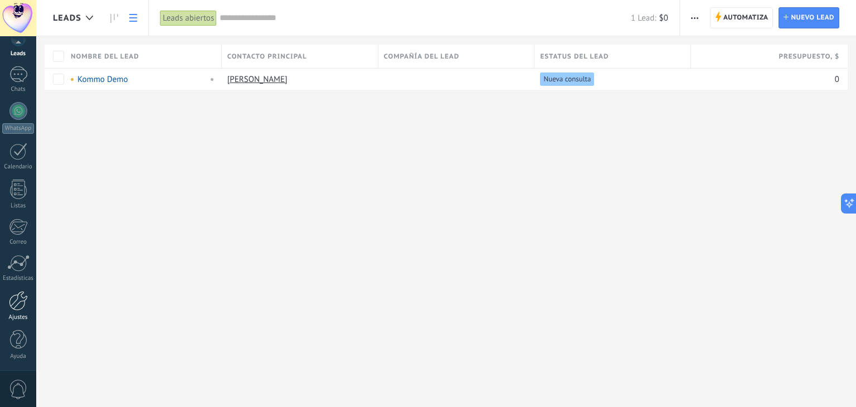
click at [17, 295] on div at bounding box center [18, 301] width 19 height 20
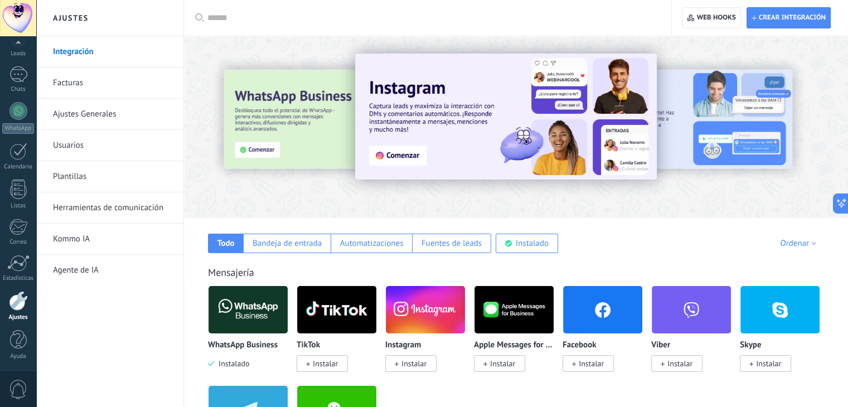
click at [79, 87] on link "Facturas" at bounding box center [112, 82] width 119 height 31
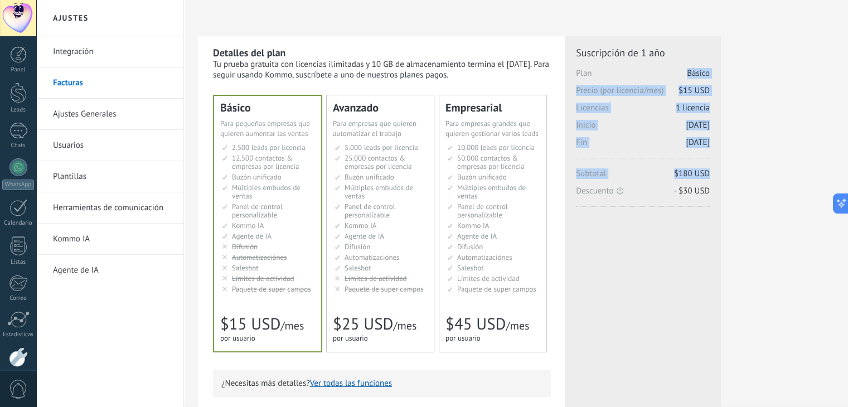
drag, startPoint x: 688, startPoint y: 70, endPoint x: 707, endPoint y: 170, distance: 101.7
click at [707, 170] on div "Suscripción de 1 año Plan Básico Precio (por licencia/mes) $15 USD Licencias 1 …" at bounding box center [643, 126] width 134 height 161
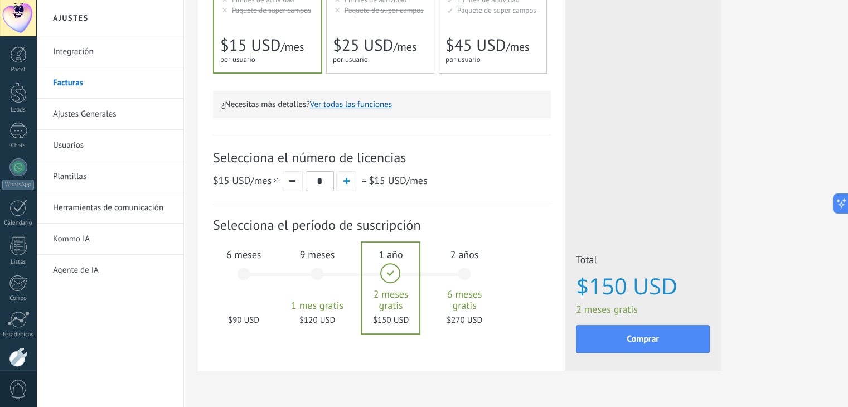
scroll to position [308, 0]
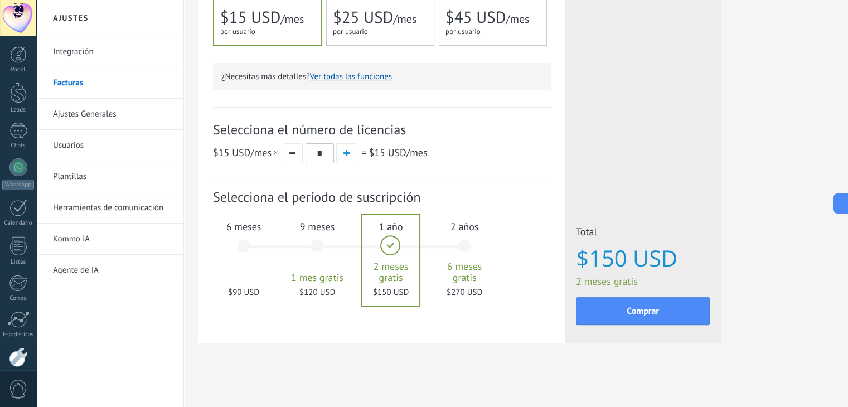
click at [251, 235] on div "6 meses $90 USD" at bounding box center [243, 251] width 60 height 79
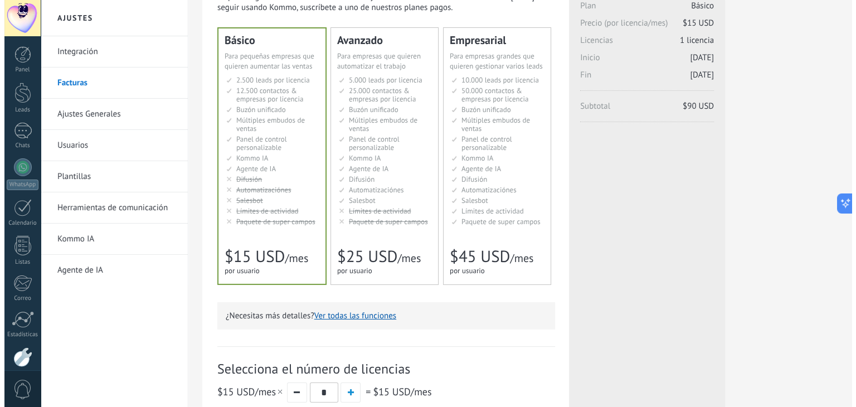
scroll to position [0, 0]
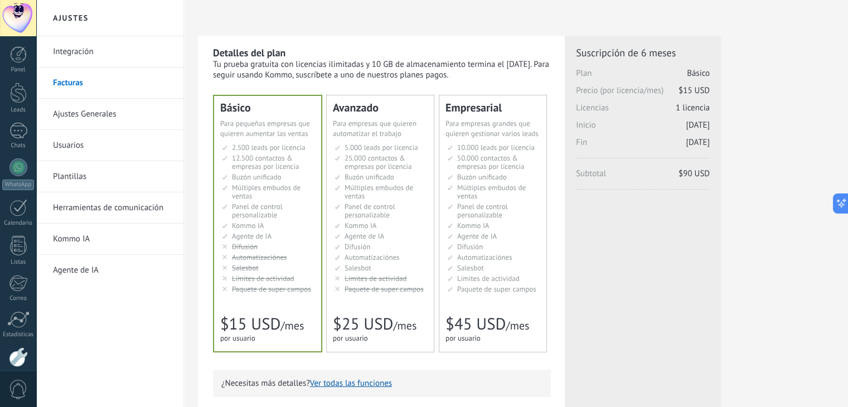
click at [91, 116] on link "Ajustes Generales" at bounding box center [112, 114] width 119 height 31
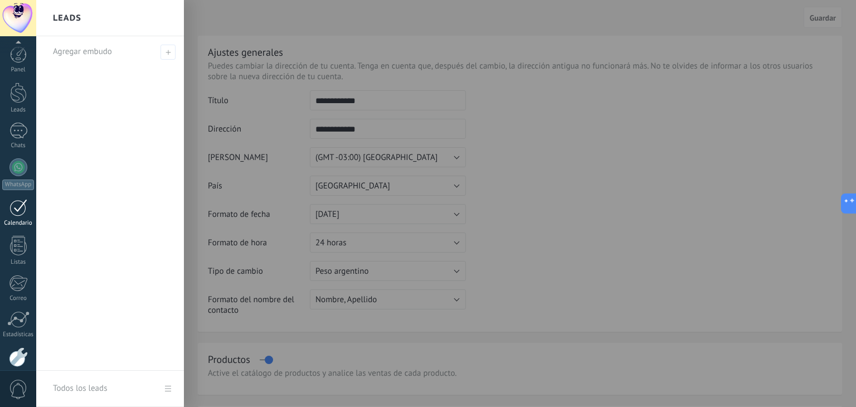
scroll to position [56, 0]
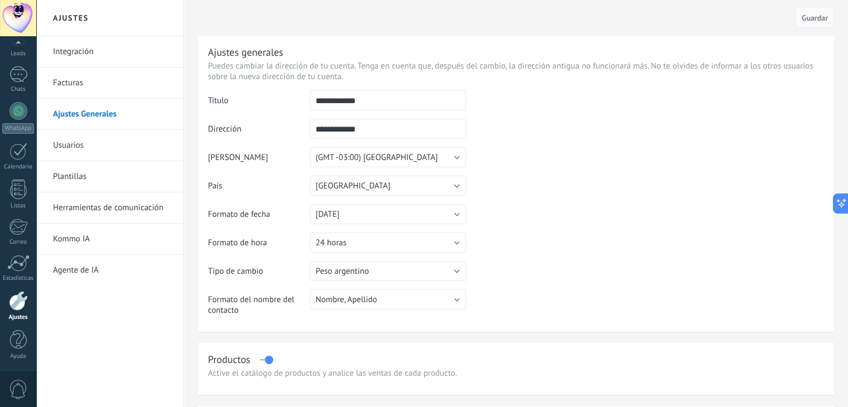
click at [16, 137] on div "Panel Leads Chats WhatsApp Clientes" at bounding box center [18, 180] width 36 height 381
click at [16, 84] on link "Chats" at bounding box center [18, 79] width 36 height 27
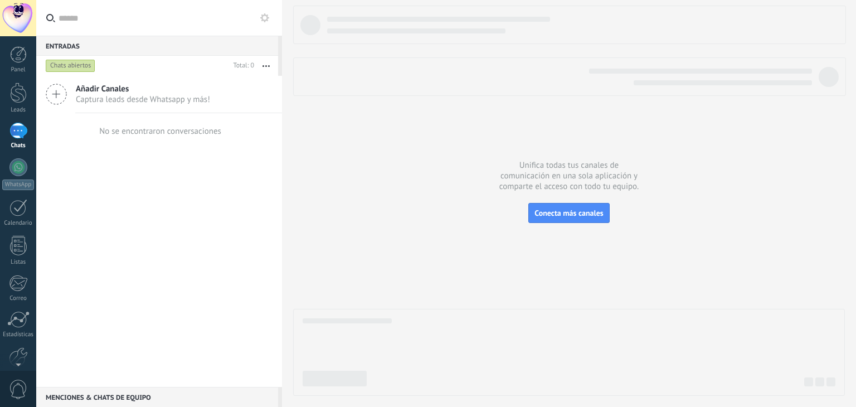
click at [261, 21] on use at bounding box center [264, 17] width 9 height 9
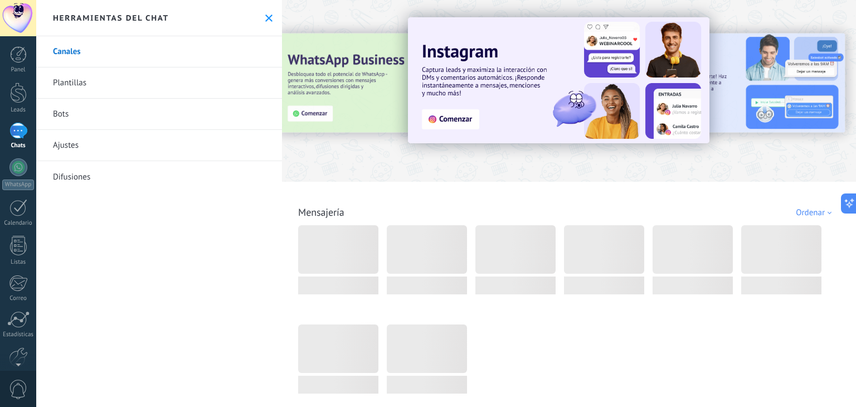
click at [265, 20] on icon at bounding box center [268, 17] width 7 height 7
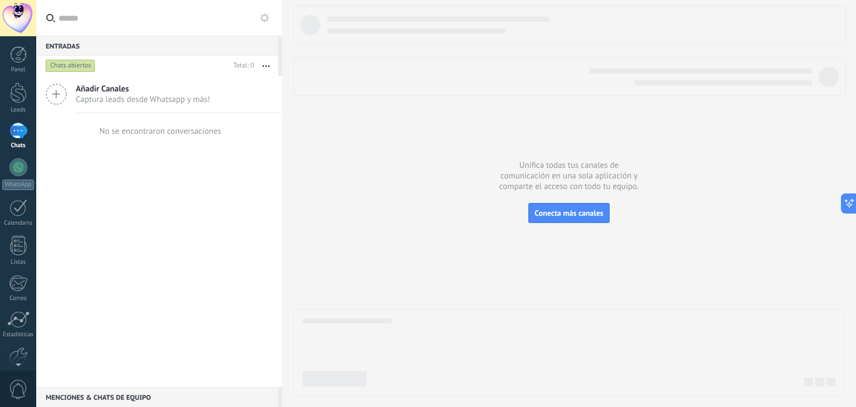
click at [36, 0] on ose-notification at bounding box center [36, 0] width 0 height 0
